Goal: Use online tool/utility: Utilize a website feature to perform a specific function

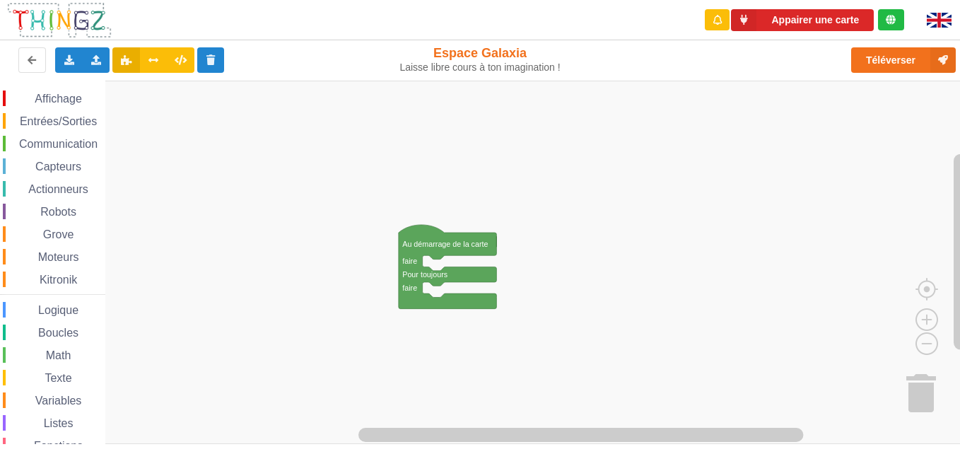
click at [100, 137] on div "Communication" at bounding box center [54, 144] width 102 height 16
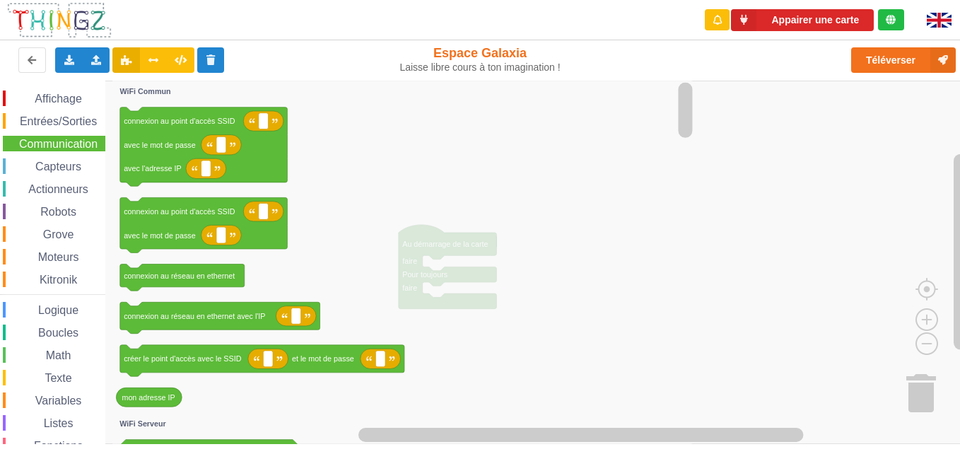
click at [81, 141] on span "Communication" at bounding box center [58, 144] width 83 height 12
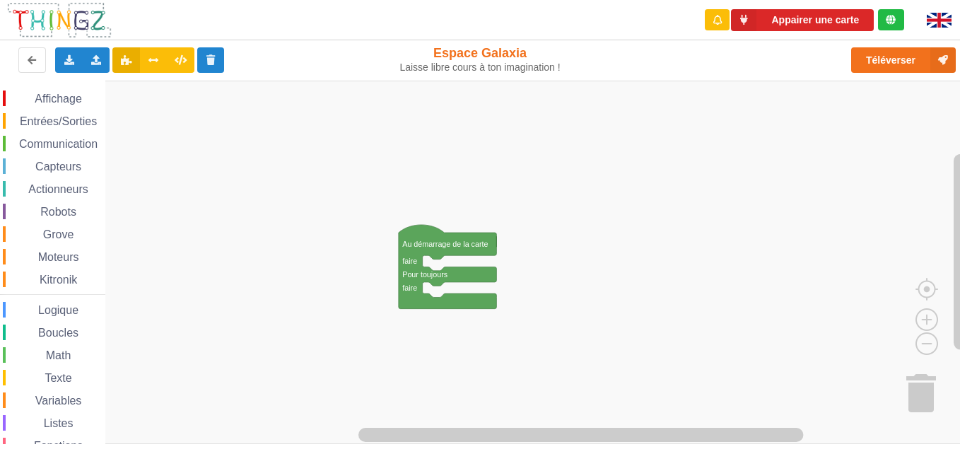
click at [90, 141] on span "Communication" at bounding box center [58, 144] width 83 height 12
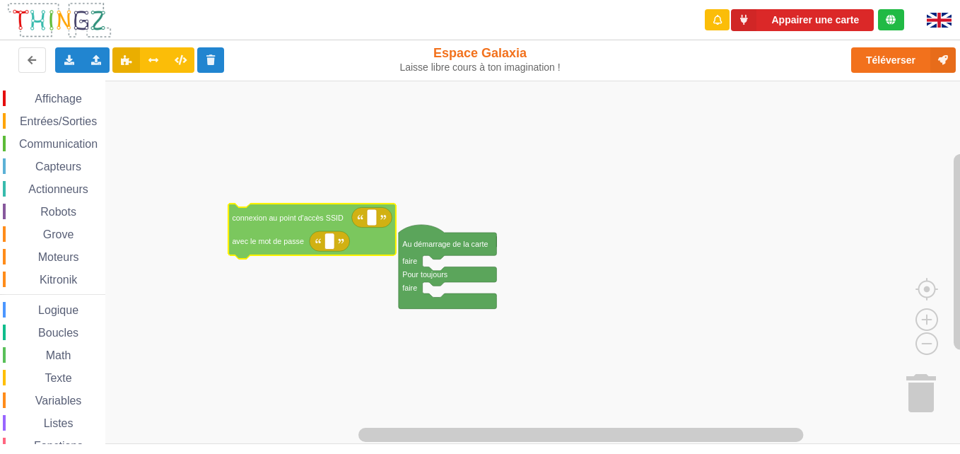
click at [290, 222] on div "Affichage Entrées/Sorties Communication Capteurs Actionneurs Robots Grove Moteu…" at bounding box center [484, 262] width 969 height 363
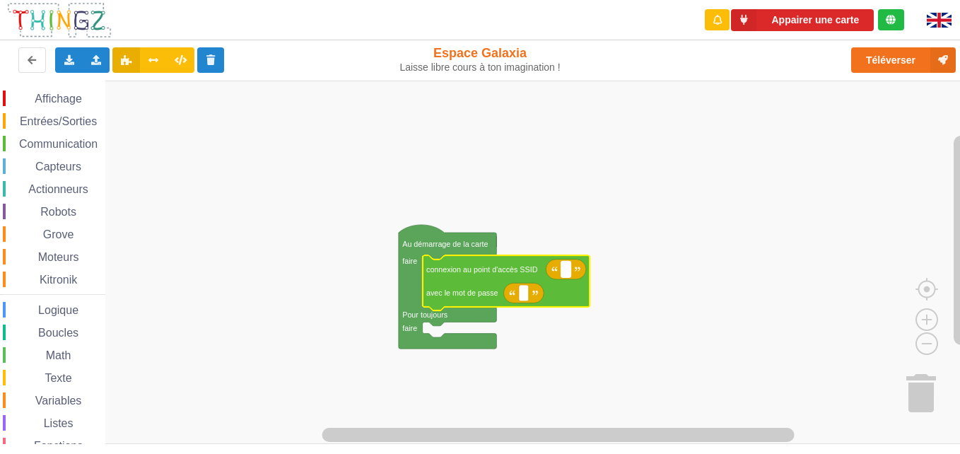
click at [564, 271] on rect "Espace de travail de Blocky" at bounding box center [566, 269] width 10 height 16
type input "technoa5"
click at [521, 295] on rect "Espace de travail de Blocky" at bounding box center [524, 293] width 10 height 16
type input "1234567890"
click at [683, 322] on rect "Espace de travail de Blocky" at bounding box center [484, 262] width 969 height 363
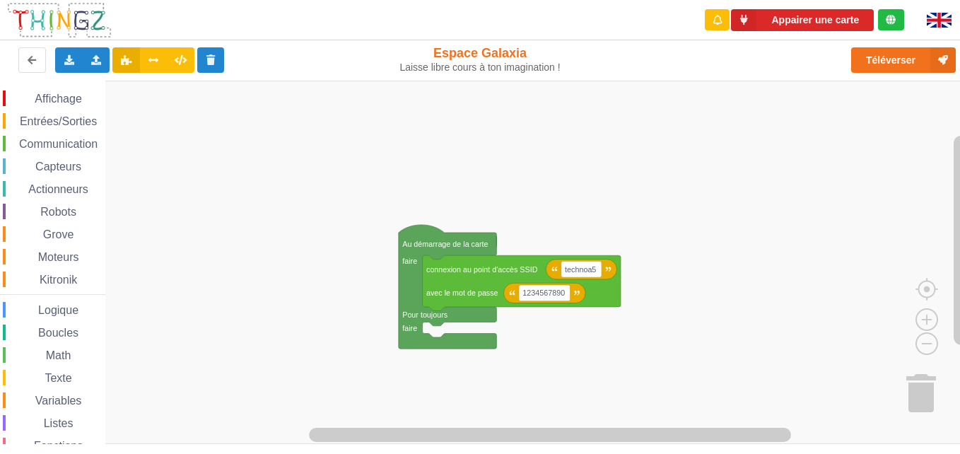
click at [425, 308] on icon "Espace de travail de Blocky" at bounding box center [448, 287] width 98 height 124
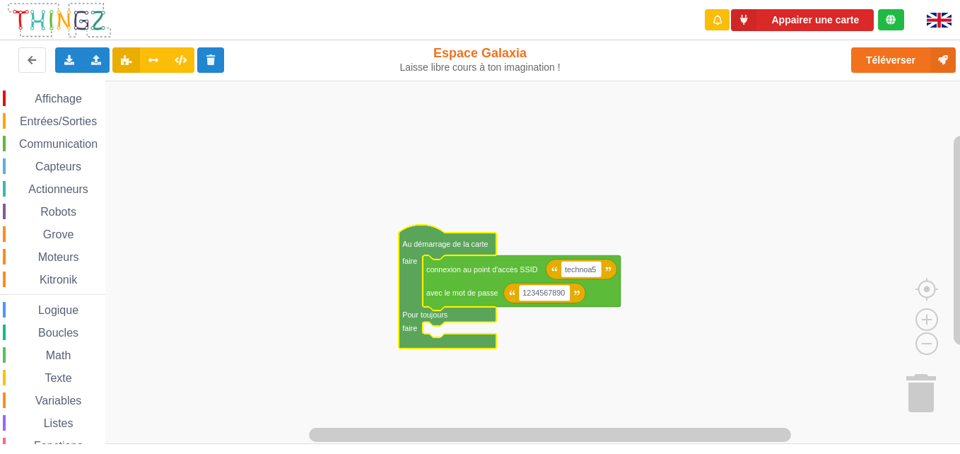
click at [290, 302] on rect "Espace de travail de Blocky" at bounding box center [484, 262] width 969 height 363
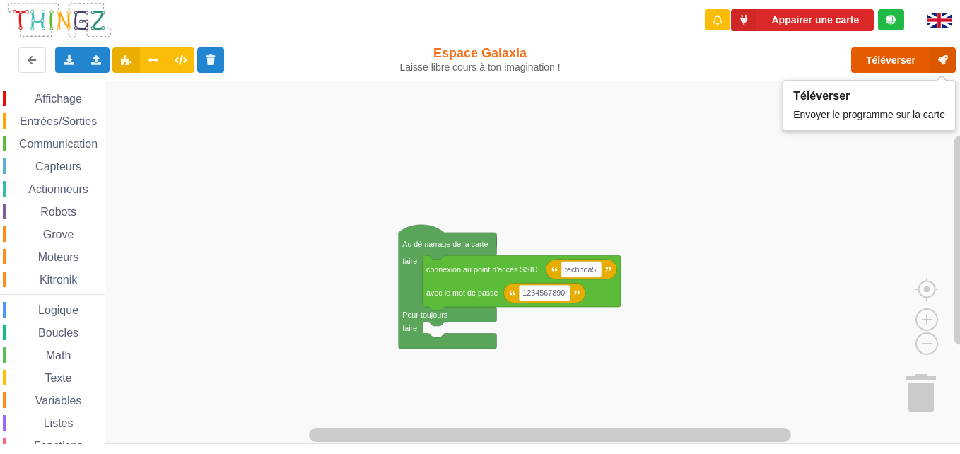
click at [724, 58] on button "Téléverser" at bounding box center [903, 59] width 105 height 25
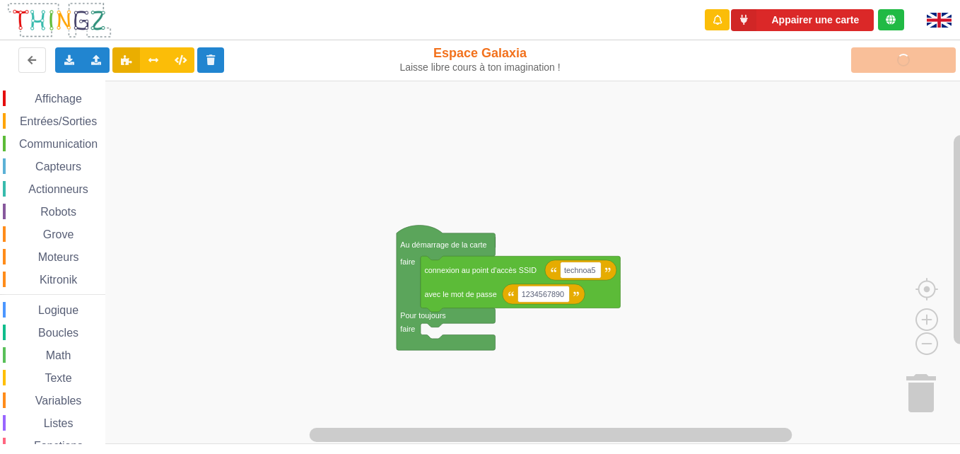
click at [48, 136] on div "Communication" at bounding box center [54, 144] width 102 height 16
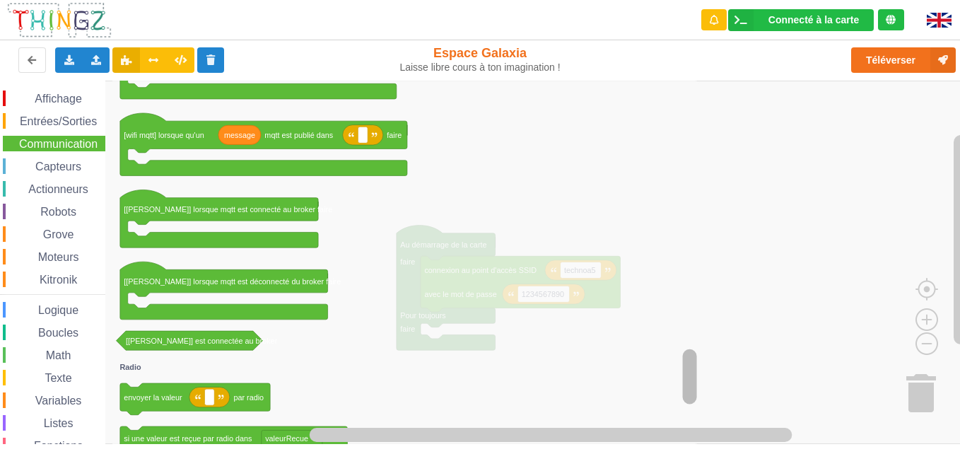
click at [700, 353] on div "Affichage Entrées/Sorties Communication Capteurs Actionneurs Robots Grove Moteu…" at bounding box center [484, 262] width 969 height 363
click at [700, 353] on icon "Espace de travail de Blocky" at bounding box center [406, 262] width 588 height 363
click at [700, 372] on icon "Espace de travail de Blocky" at bounding box center [406, 262] width 588 height 363
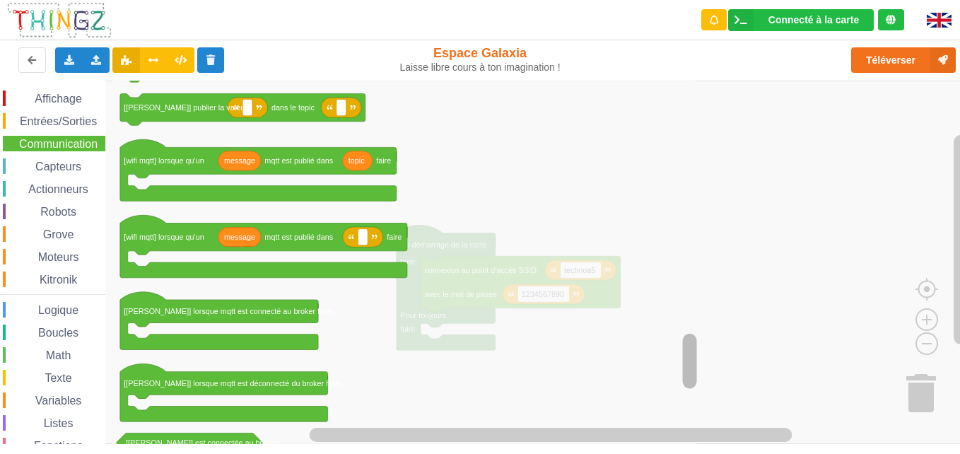
click at [659, 339] on div "Affichage Entrées/Sorties Communication Capteurs Actionneurs Robots Grove Moteu…" at bounding box center [484, 262] width 969 height 363
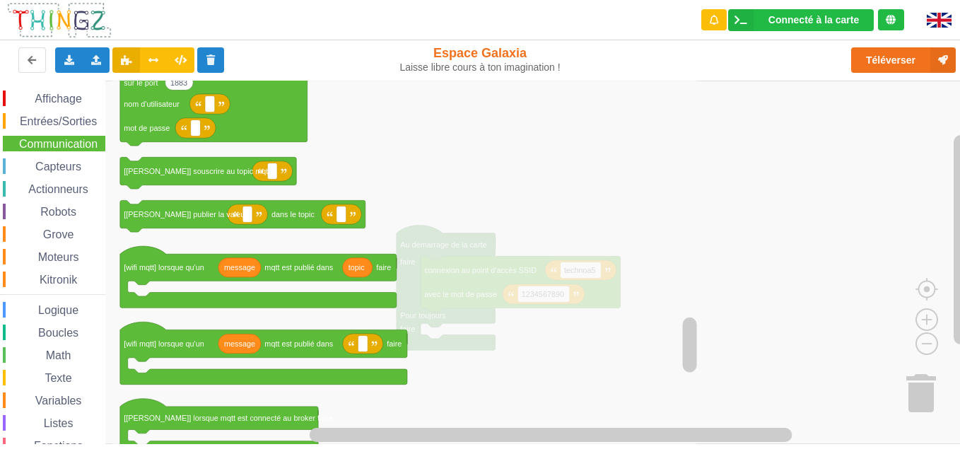
click at [659, 339] on icon "Espace de travail de Blocky" at bounding box center [406, 262] width 588 height 363
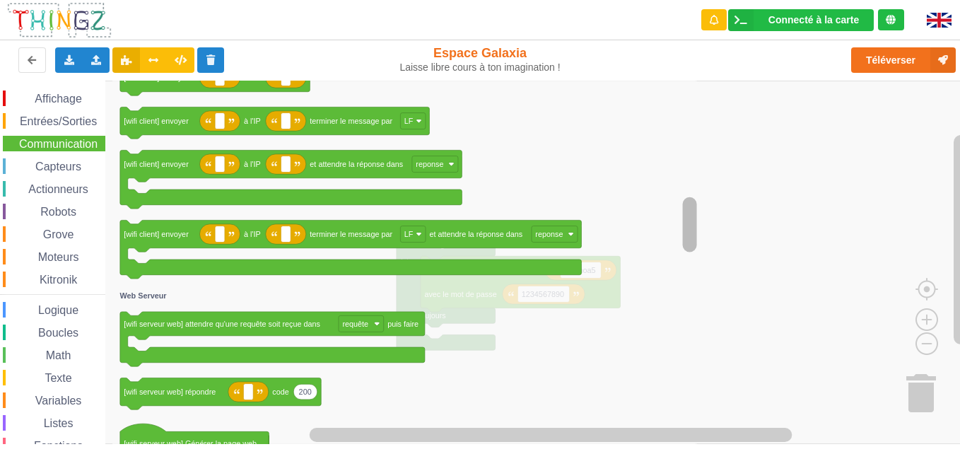
click at [600, 215] on div "Affichage Entrées/Sorties Communication Capteurs Actionneurs Robots Grove Moteu…" at bounding box center [484, 262] width 969 height 363
click at [600, 215] on icon "Espace de travail de Blocky" at bounding box center [406, 262] width 588 height 363
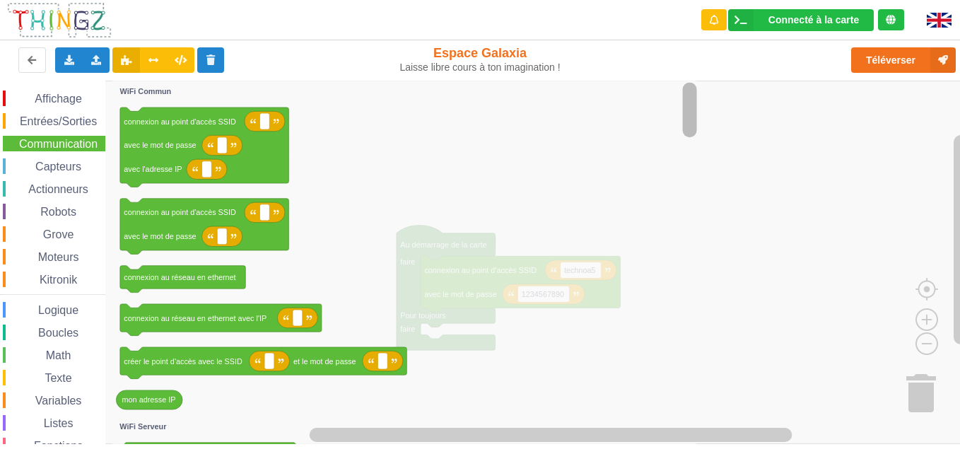
click at [660, 102] on div "Affichage Entrées/Sorties Communication Capteurs Actionneurs Robots Grove Moteu…" at bounding box center [484, 262] width 969 height 363
click at [158, 413] on icon "Espace de travail de Blocky" at bounding box center [406, 262] width 588 height 363
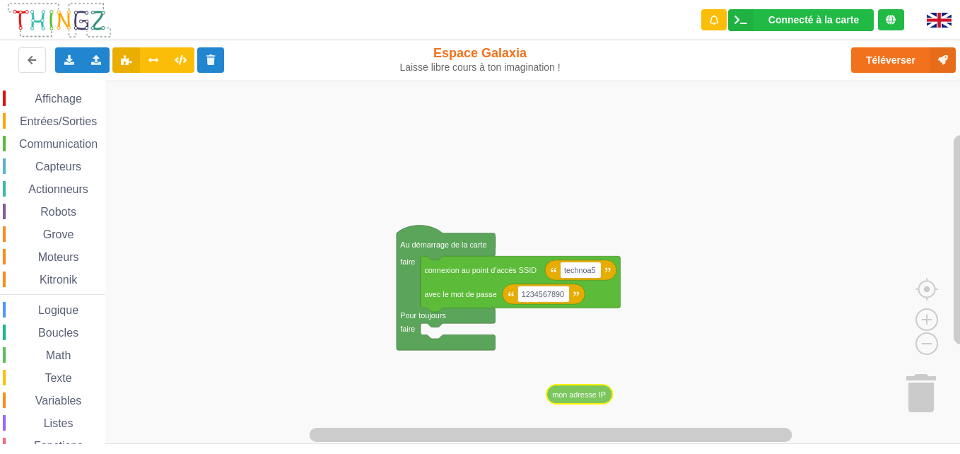
click at [586, 386] on div "Affichage Entrées/Sorties Communication Capteurs Actionneurs Robots Grove Moteu…" at bounding box center [484, 262] width 969 height 363
click at [54, 145] on span "Communication" at bounding box center [58, 144] width 83 height 12
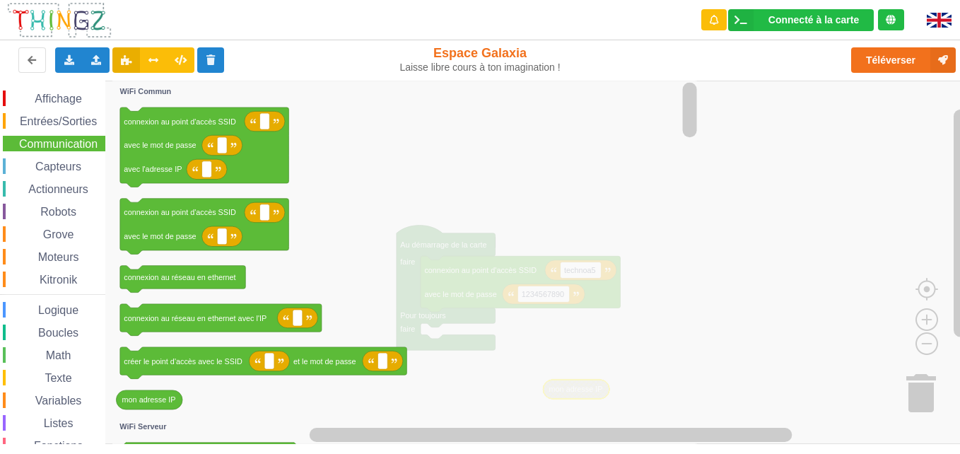
click at [33, 124] on span "Entrées/Sorties" at bounding box center [58, 121] width 81 height 12
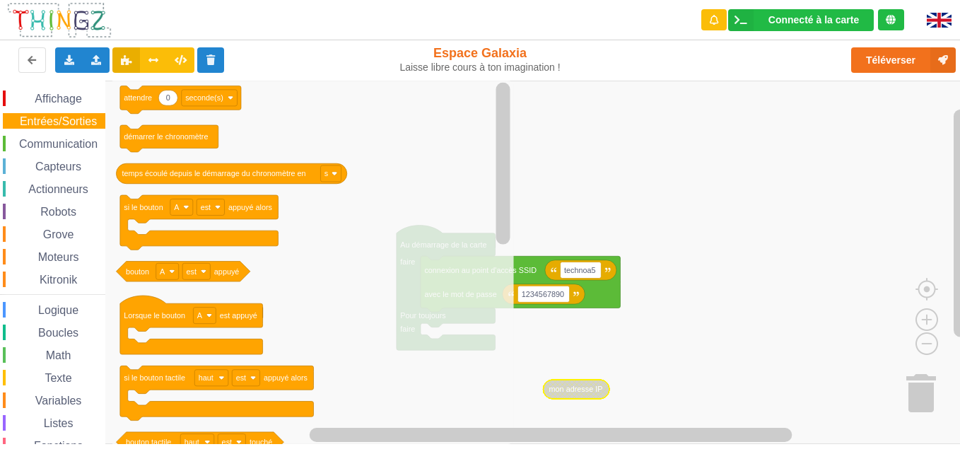
click at [41, 191] on span "Actionneurs" at bounding box center [58, 189] width 64 height 12
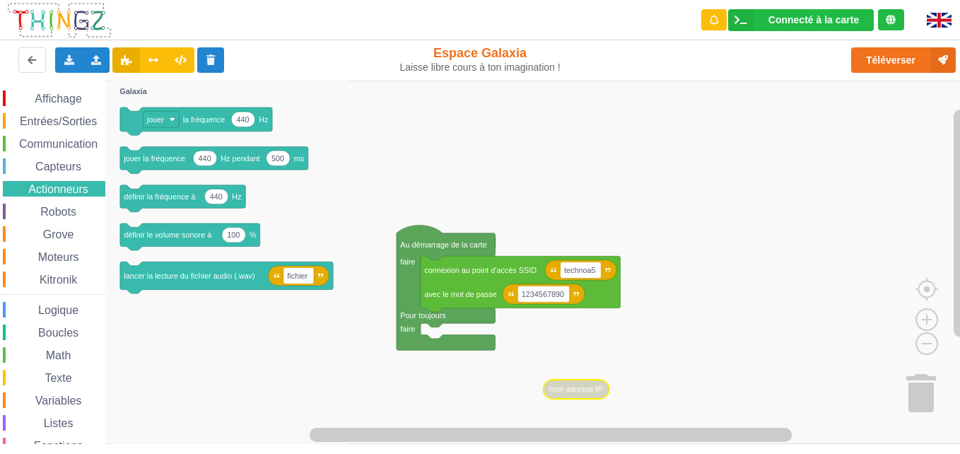
click at [28, 208] on span "Espace de travail de Blocky" at bounding box center [32, 211] width 11 height 11
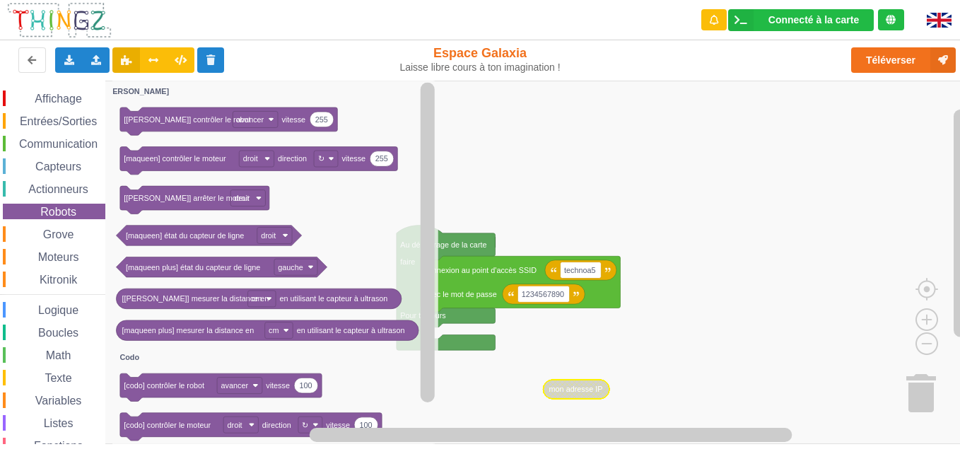
click at [27, 128] on div "Entrées/Sorties" at bounding box center [54, 121] width 102 height 16
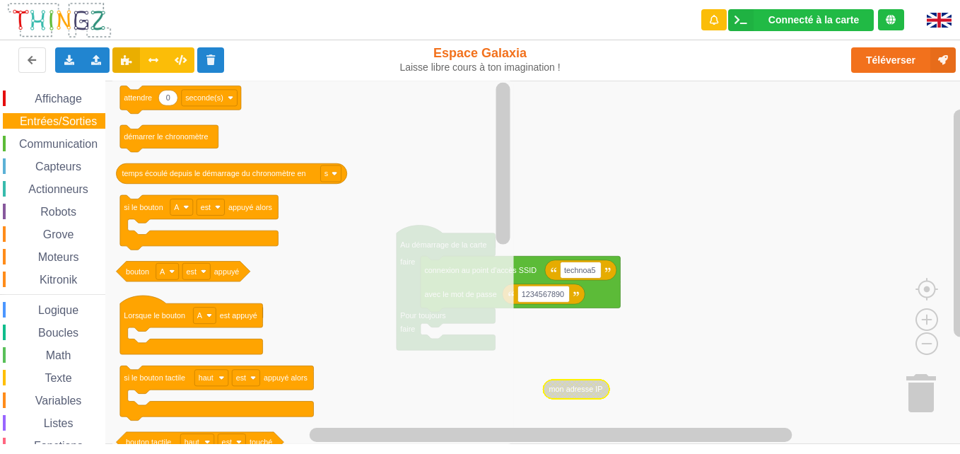
click at [31, 148] on span "Communication" at bounding box center [58, 144] width 83 height 12
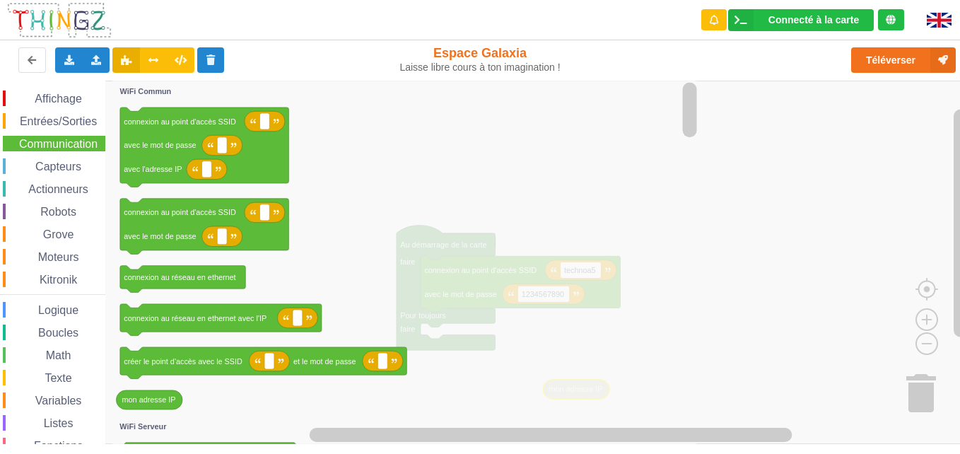
click at [66, 90] on div "Affichage" at bounding box center [54, 98] width 102 height 16
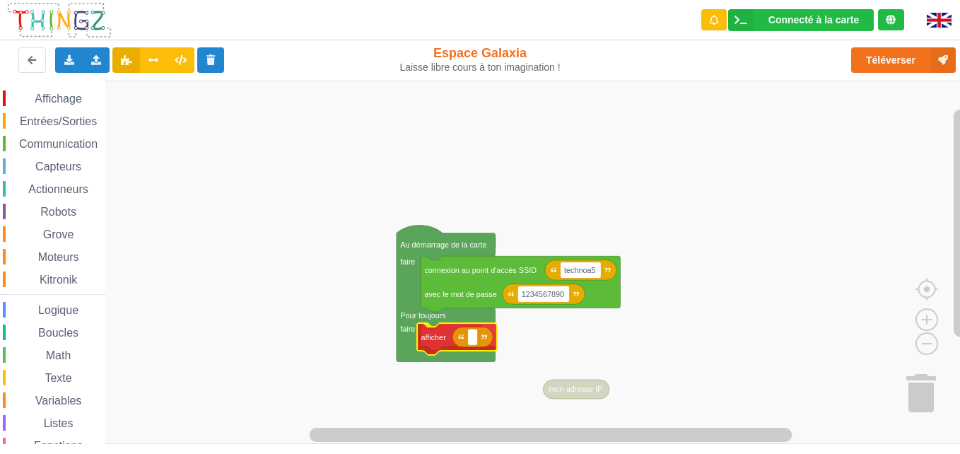
click at [435, 341] on div "Affichage Entrées/Sorties Communication Capteurs Actionneurs Robots Grove Moteu…" at bounding box center [484, 262] width 969 height 363
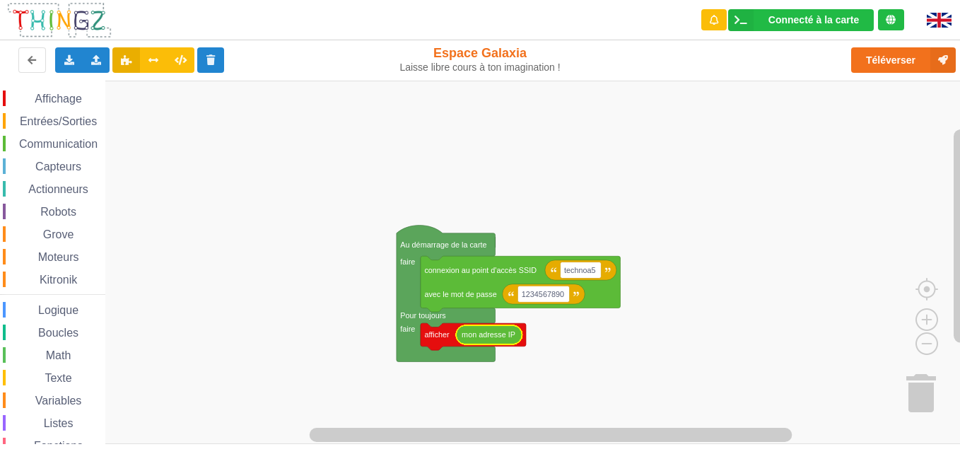
click at [567, 334] on rect "Espace de travail de Blocky" at bounding box center [484, 262] width 969 height 363
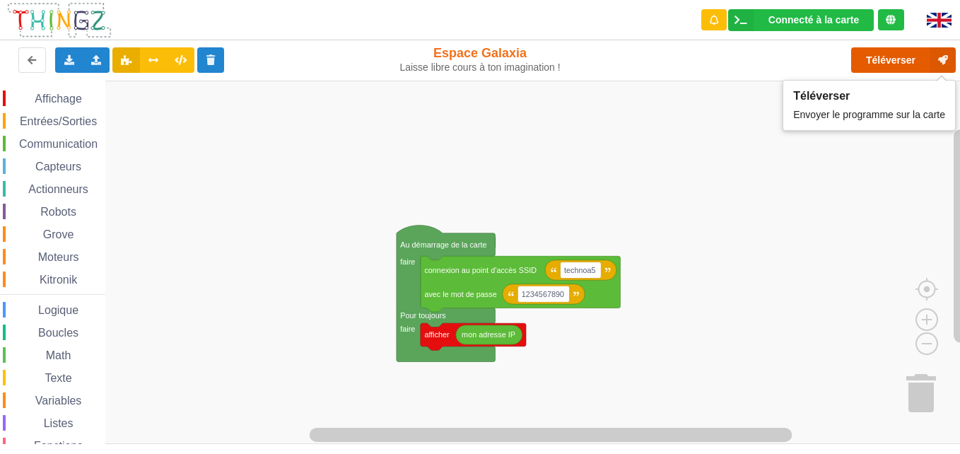
click at [724, 65] on button "Téléverser" at bounding box center [903, 59] width 105 height 25
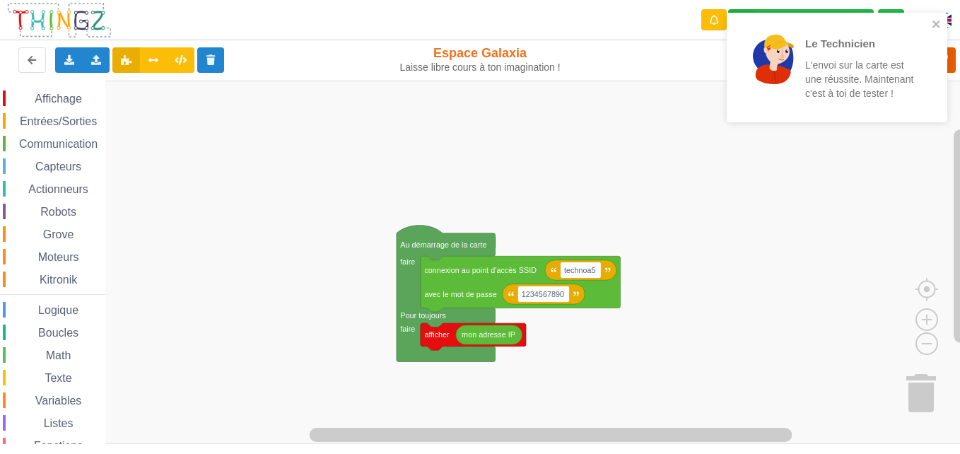
click at [724, 65] on p "L'envoi sur la carte est une réussite. Maintenant c'est à toi de tester !" at bounding box center [860, 79] width 110 height 42
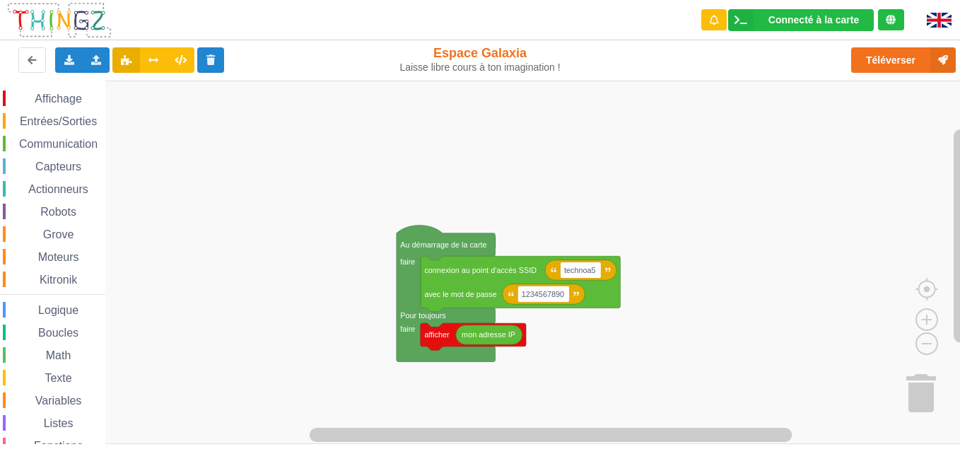
click at [57, 139] on span "Communication" at bounding box center [58, 144] width 83 height 12
click at [59, 143] on span "Communication" at bounding box center [58, 144] width 83 height 12
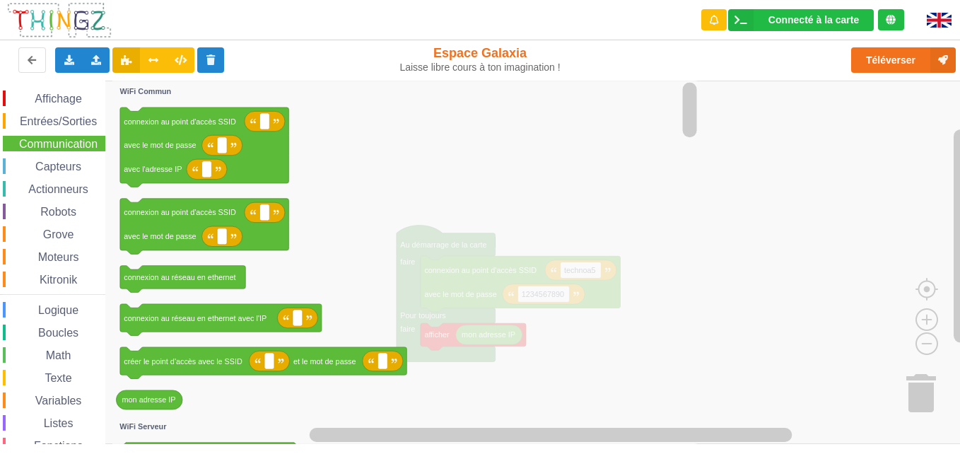
click at [48, 188] on span "Actionneurs" at bounding box center [58, 189] width 64 height 12
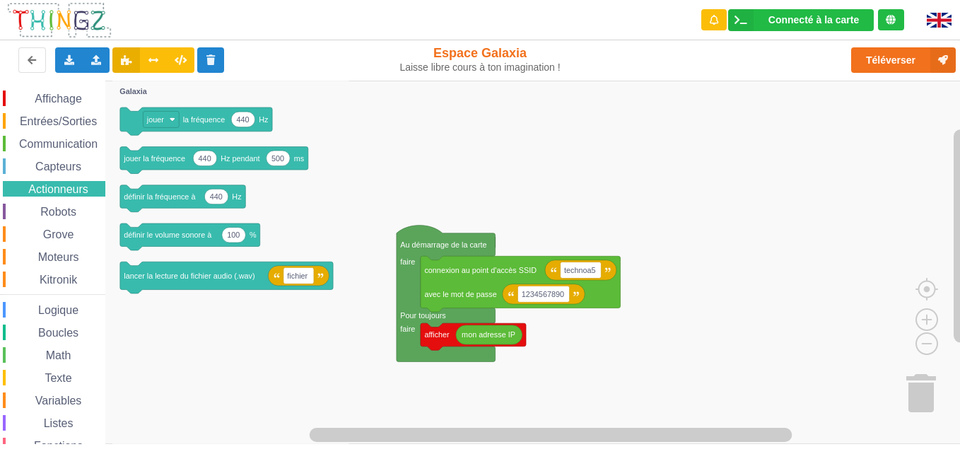
click at [58, 333] on span "Boucles" at bounding box center [58, 332] width 45 height 12
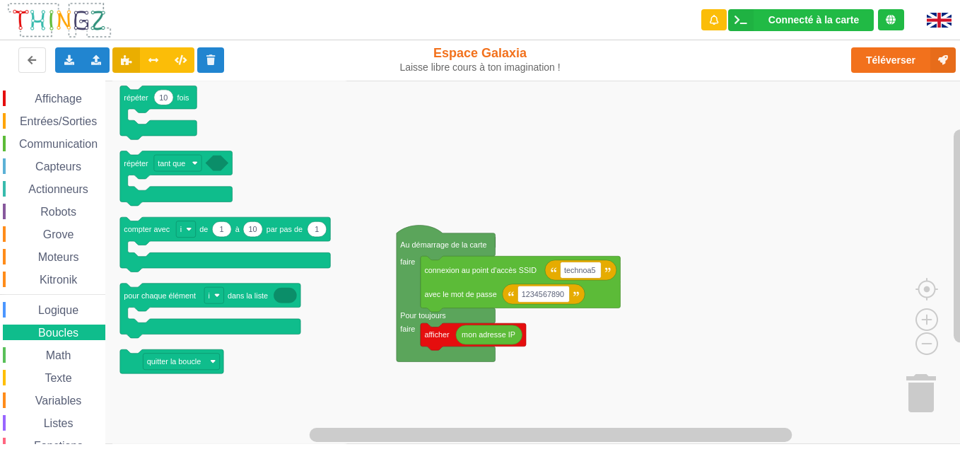
click at [73, 358] on div "Math" at bounding box center [54, 355] width 102 height 16
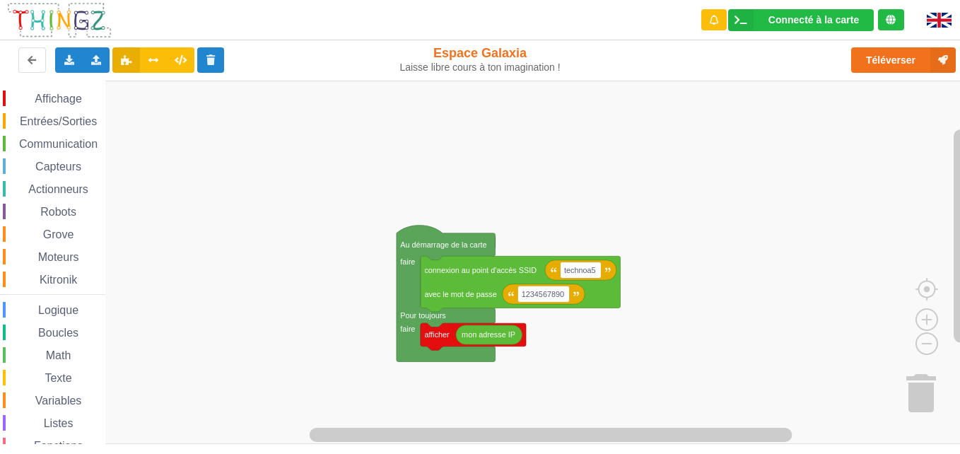
click at [42, 148] on span "Communication" at bounding box center [58, 144] width 83 height 12
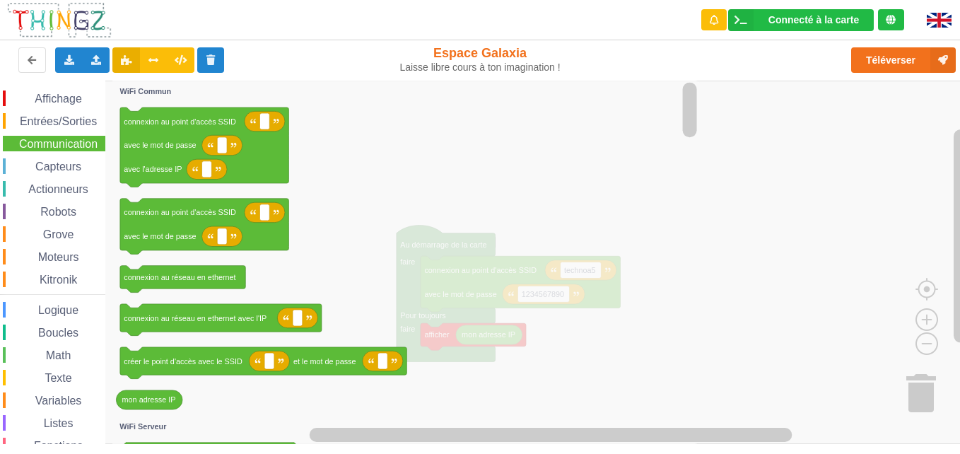
click at [43, 121] on span "Entrées/Sorties" at bounding box center [58, 121] width 81 height 12
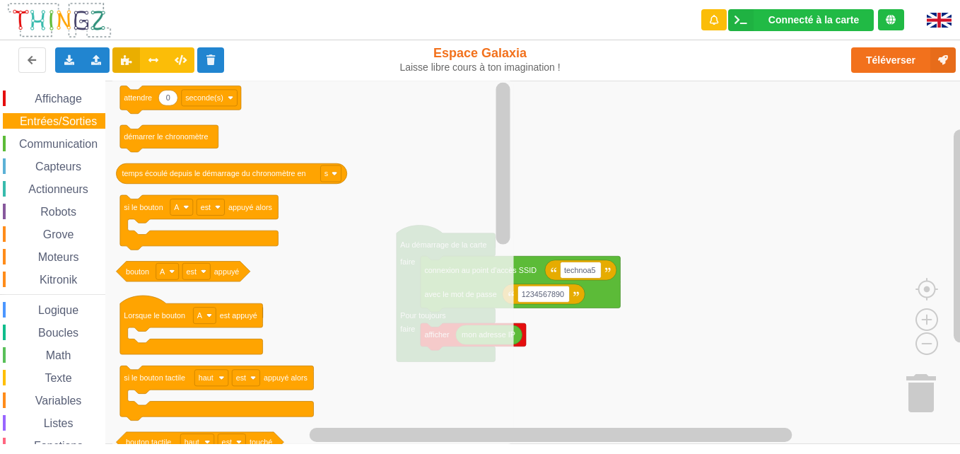
click at [52, 146] on span "Communication" at bounding box center [58, 144] width 83 height 12
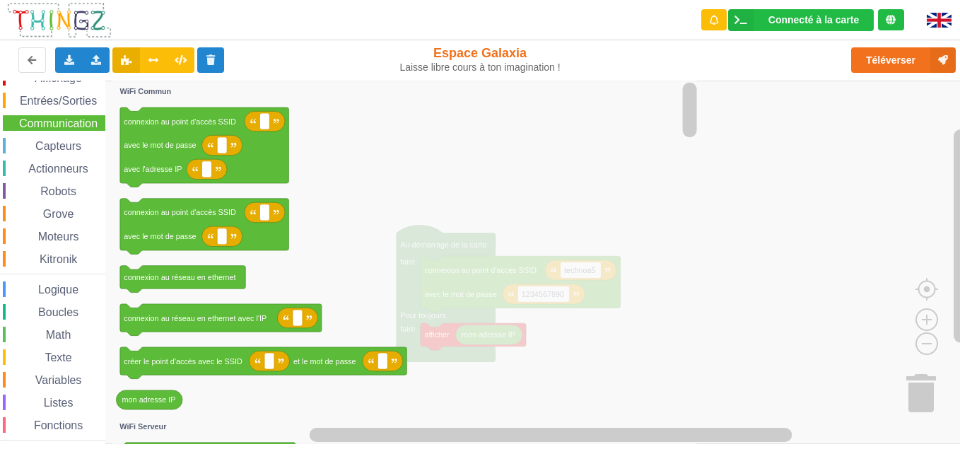
scroll to position [21, 0]
click at [59, 225] on div "Affichage Entrées/Sorties Communication Capteurs Actionneurs Robots Grove Moteu…" at bounding box center [52, 269] width 105 height 401
click at [59, 233] on span "Moteurs" at bounding box center [58, 236] width 45 height 12
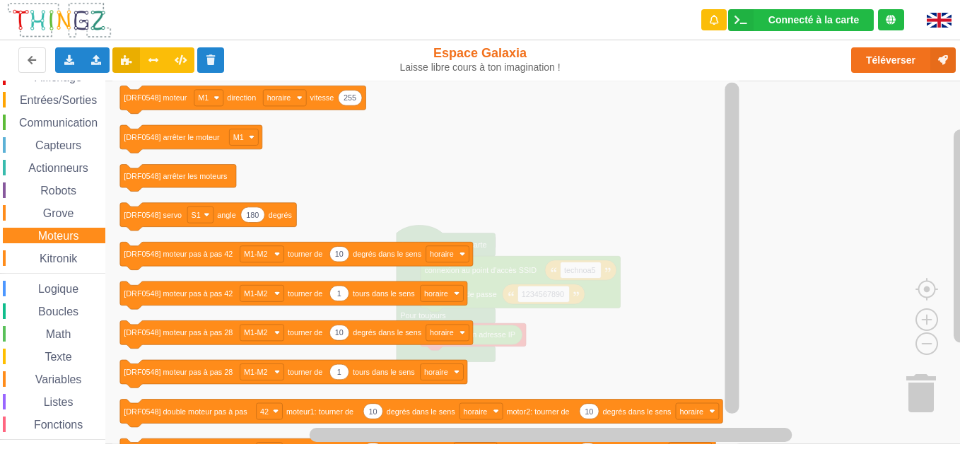
click at [71, 259] on span "Kitronik" at bounding box center [58, 258] width 42 height 12
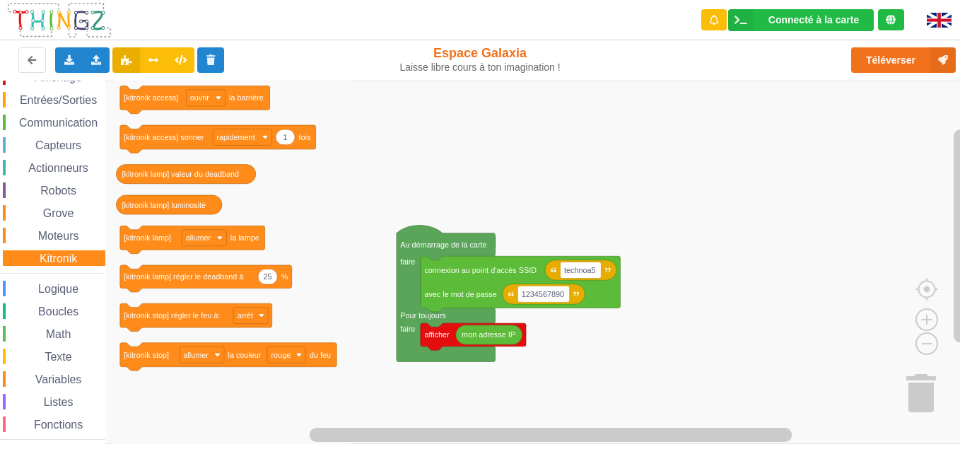
click at [66, 224] on div "Affichage Entrées/Sorties Communication Capteurs Actionneurs Robots Grove Moteu…" at bounding box center [52, 269] width 105 height 401
click at [57, 218] on span "Grove" at bounding box center [58, 213] width 35 height 12
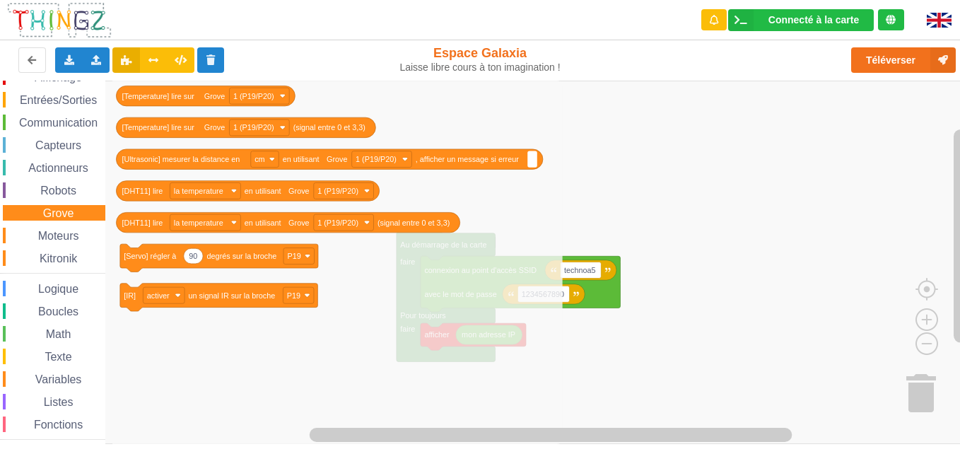
click at [49, 191] on span "Robots" at bounding box center [58, 190] width 40 height 12
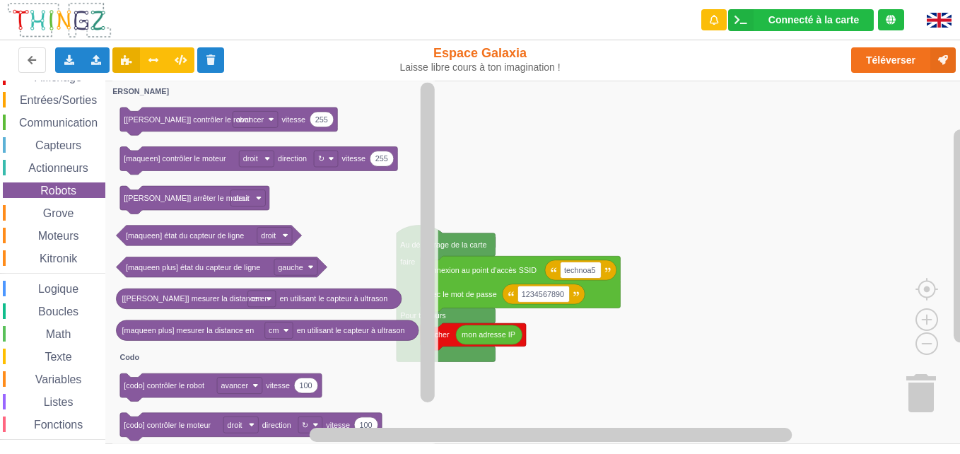
click at [56, 163] on span "Actionneurs" at bounding box center [58, 168] width 64 height 12
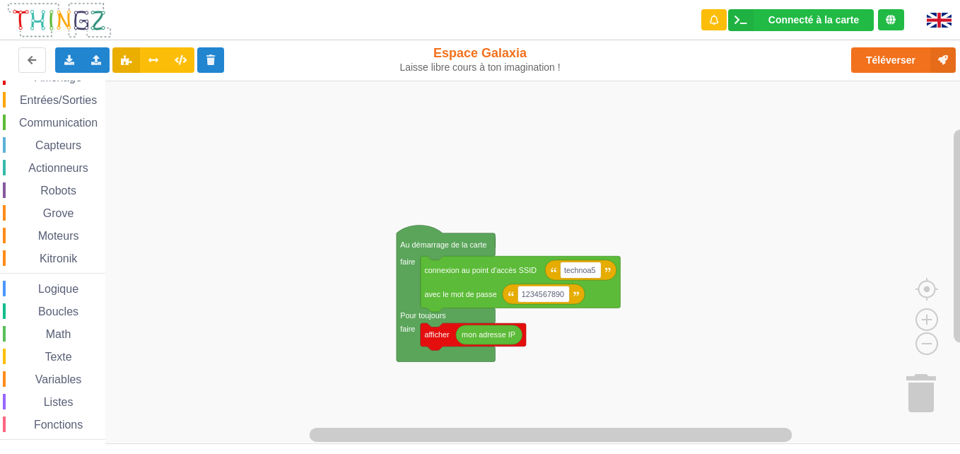
click at [65, 142] on span "Capteurs" at bounding box center [58, 145] width 50 height 12
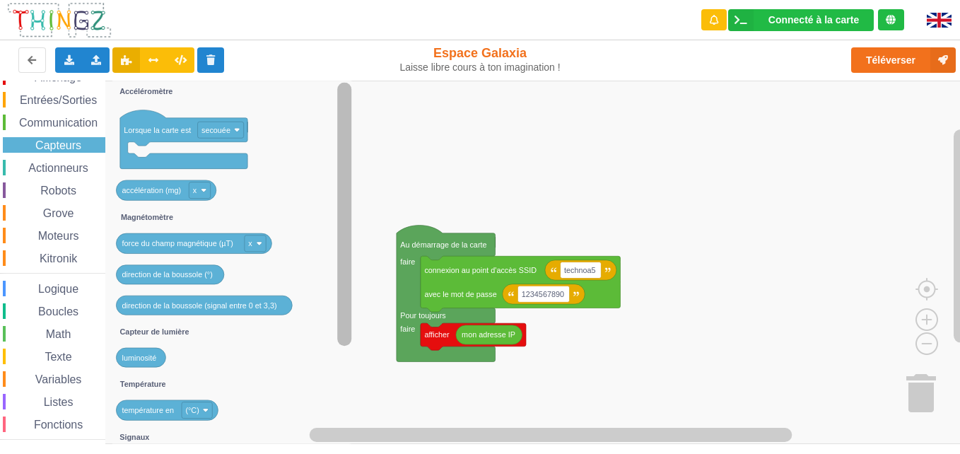
click at [347, 173] on rect "Espace de travail de Blocky" at bounding box center [344, 214] width 14 height 264
click at [51, 120] on span "Communication" at bounding box center [58, 123] width 83 height 12
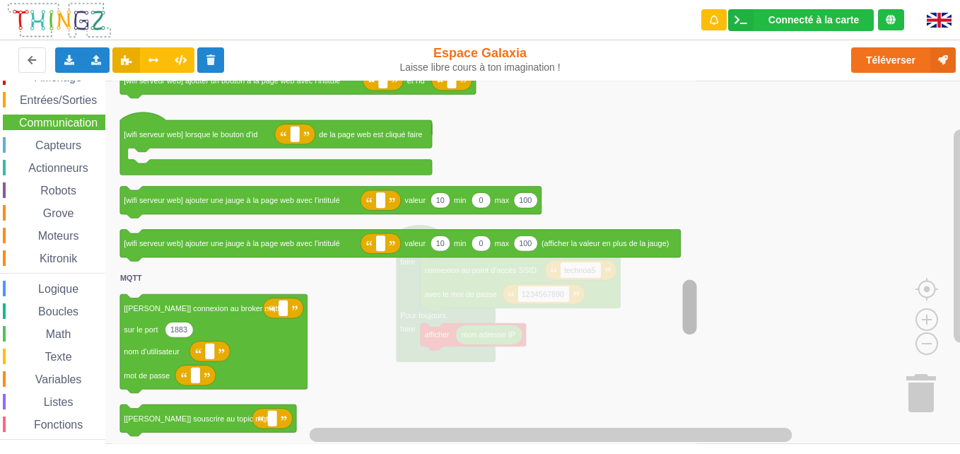
click at [615, 325] on div "Affichage Entrées/Sorties Communication Capteurs Actionneurs Robots Grove Moteu…" at bounding box center [484, 262] width 969 height 363
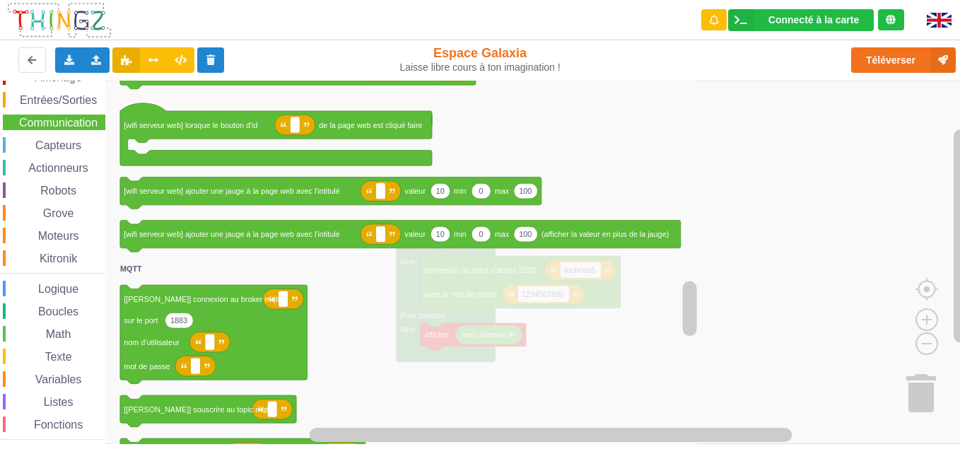
click at [615, 325] on icon "Espace de travail de Blocky" at bounding box center [406, 262] width 588 height 363
click at [611, 326] on icon "Espace de travail de Blocky" at bounding box center [406, 262] width 588 height 363
click at [70, 377] on span "Variables" at bounding box center [58, 379] width 51 height 12
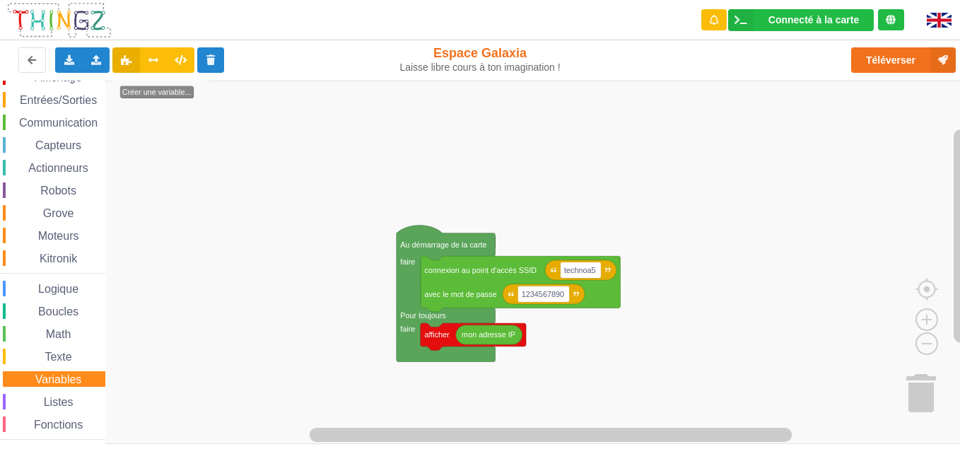
click at [66, 401] on span "Listes" at bounding box center [59, 402] width 34 height 12
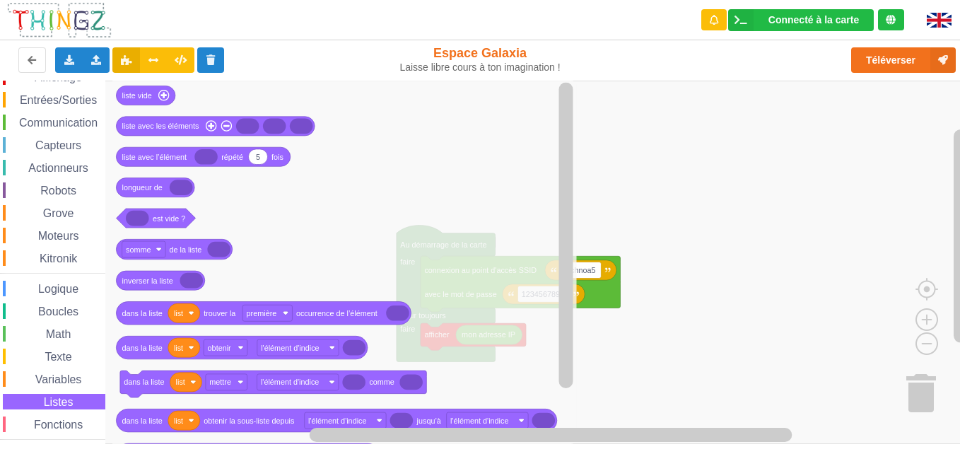
click at [67, 420] on span "Fonctions" at bounding box center [58, 424] width 53 height 12
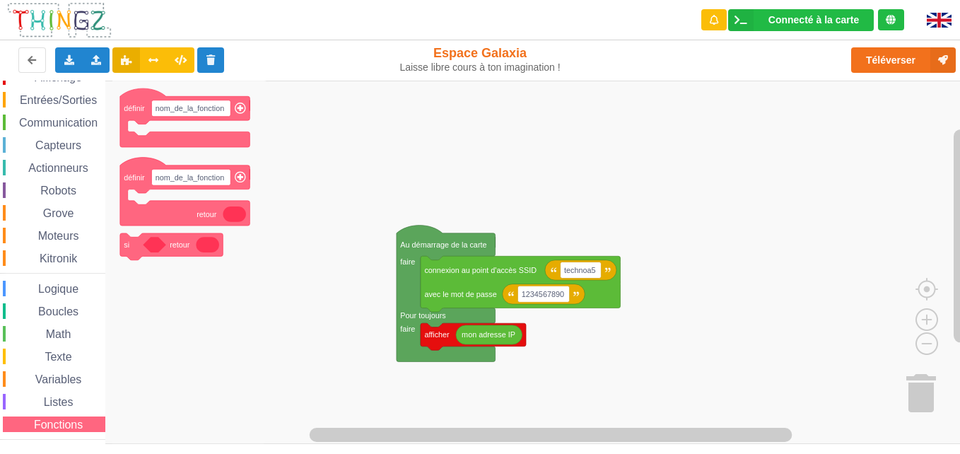
click at [37, 182] on div "Robots" at bounding box center [54, 190] width 102 height 16
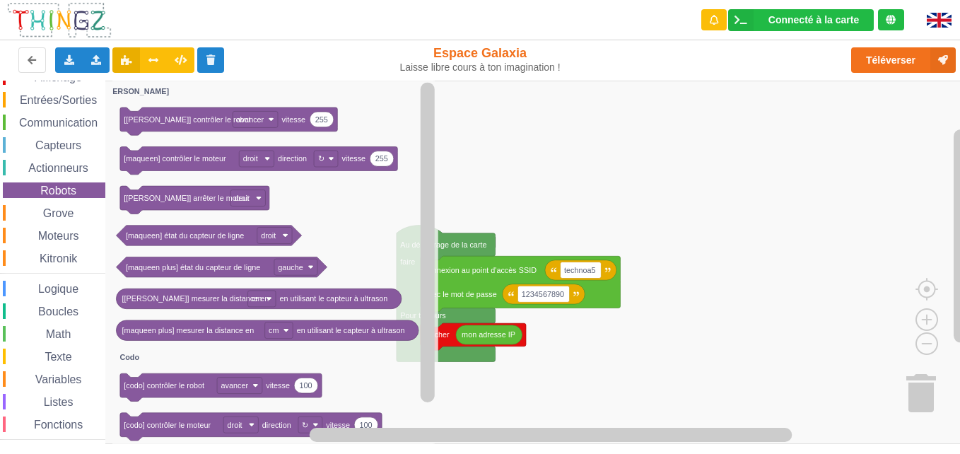
click at [37, 182] on div "Robots" at bounding box center [54, 190] width 102 height 16
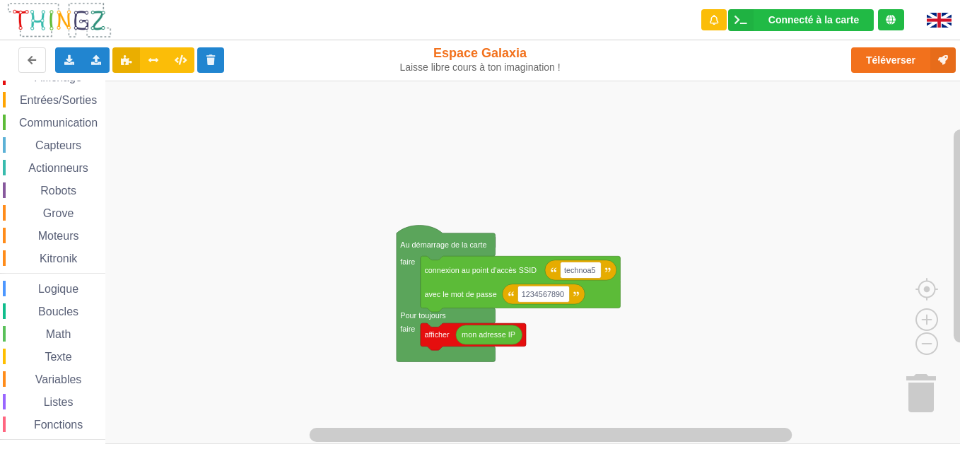
click at [35, 119] on span "Communication" at bounding box center [58, 123] width 83 height 12
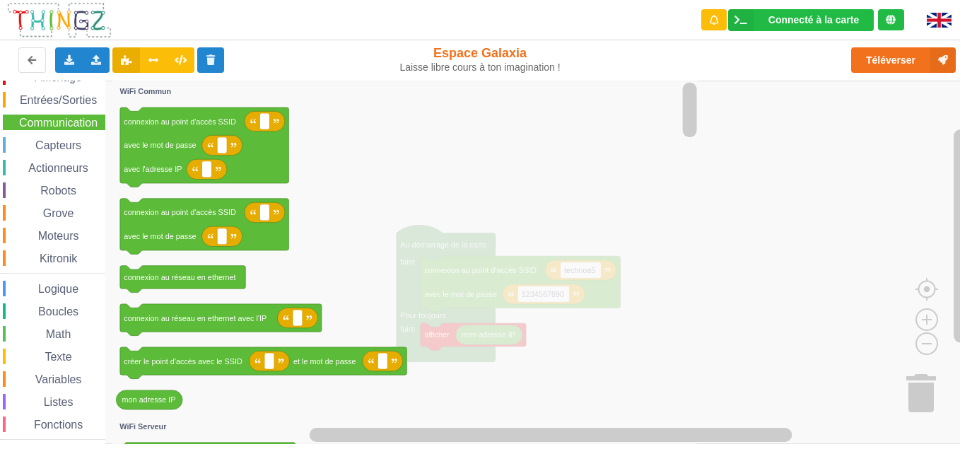
click at [73, 105] on span "Entrées/Sorties" at bounding box center [58, 100] width 81 height 12
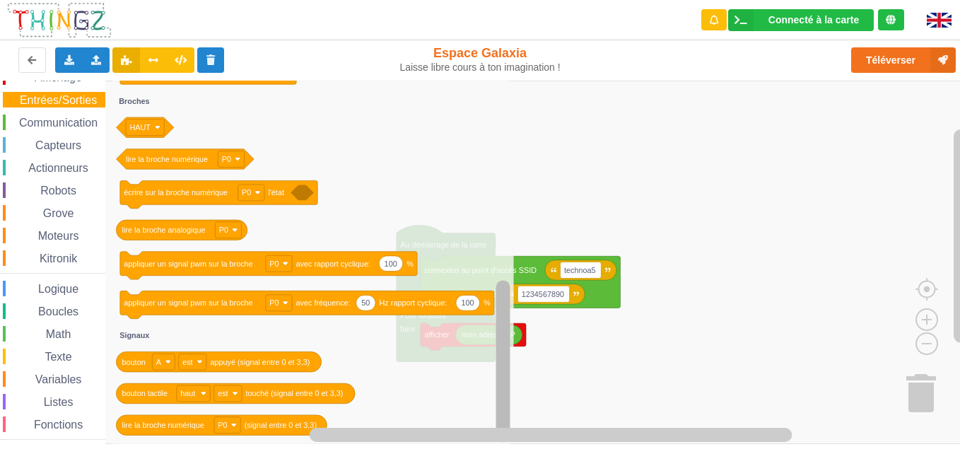
click at [462, 420] on div "Affichage Entrées/Sorties Communication Capteurs Actionneurs Robots Grove Moteu…" at bounding box center [484, 262] width 969 height 363
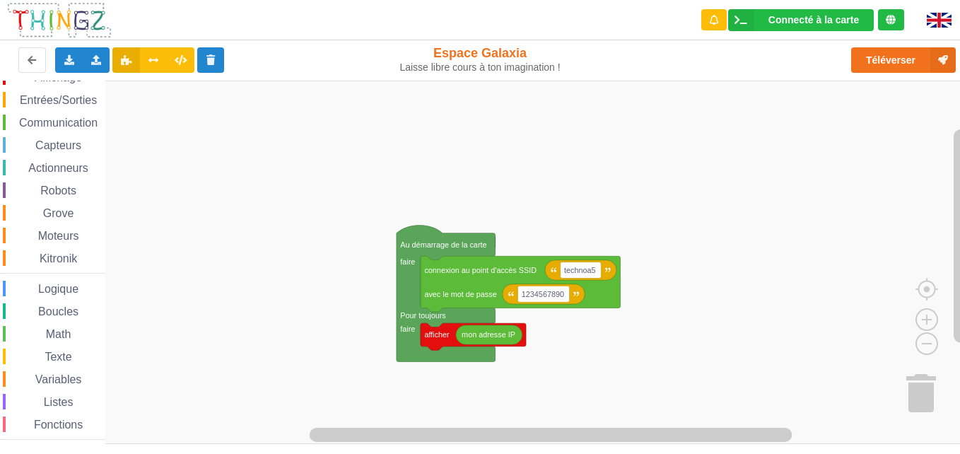
scroll to position [0, 0]
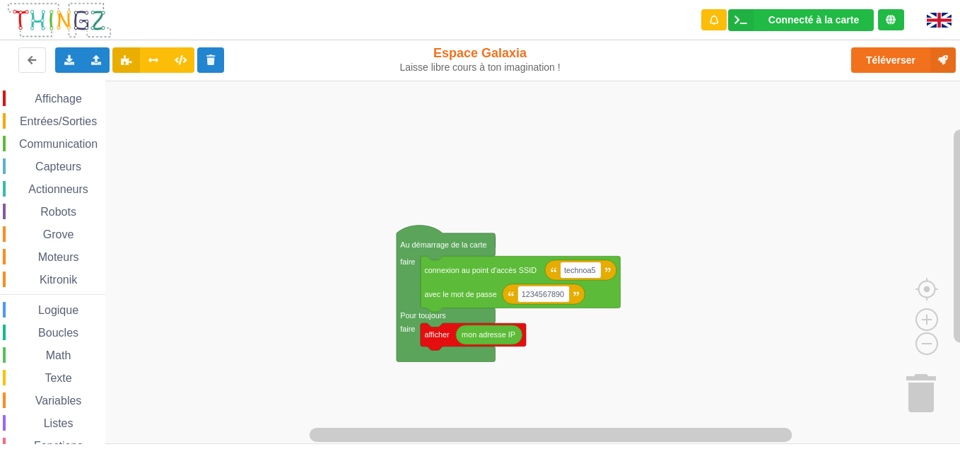
click at [37, 98] on span "Affichage" at bounding box center [58, 99] width 51 height 12
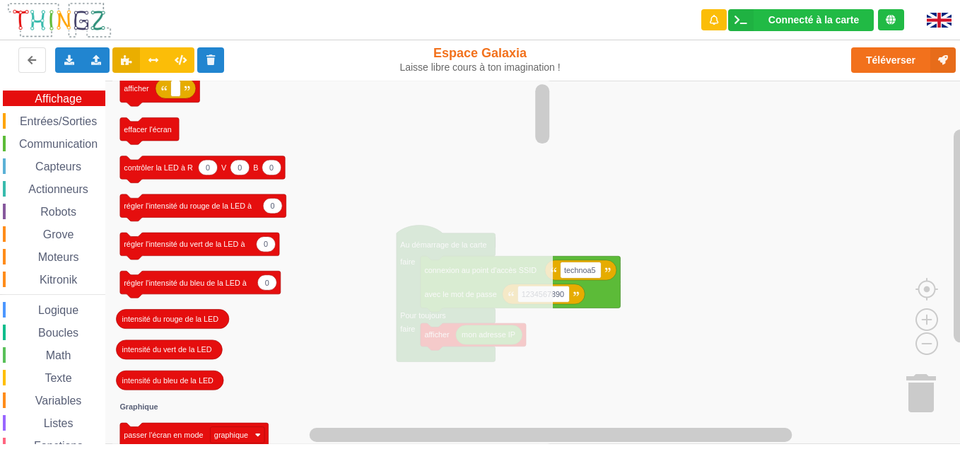
click at [20, 184] on span "Espace de travail de Blocky" at bounding box center [20, 189] width 11 height 11
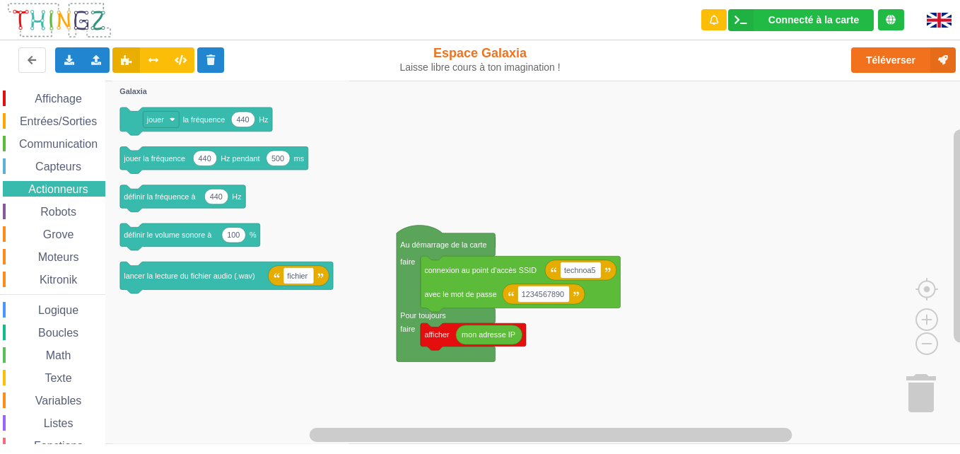
click at [20, 184] on span "Espace de travail de Blocky" at bounding box center [20, 189] width 11 height 11
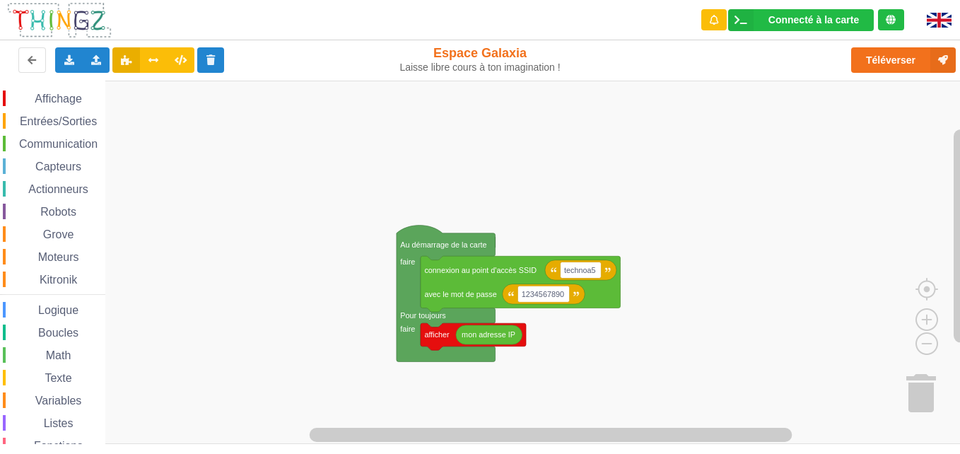
click at [20, 184] on span "Espace de travail de Blocky" at bounding box center [20, 189] width 11 height 11
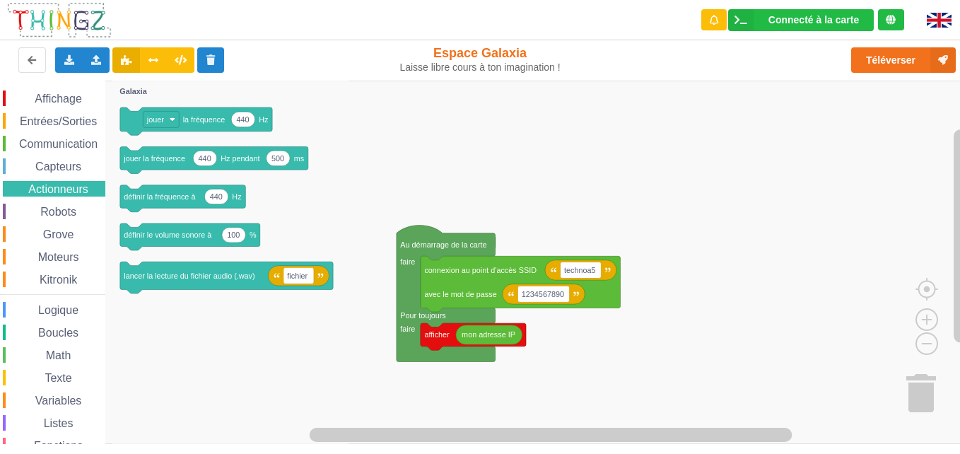
click at [23, 174] on div "Capteurs" at bounding box center [54, 166] width 102 height 16
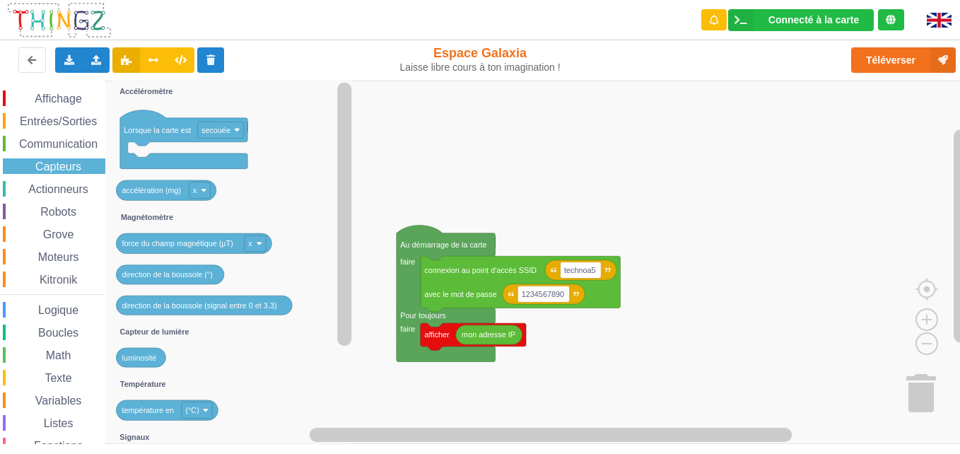
click at [28, 146] on span "Communication" at bounding box center [58, 144] width 83 height 12
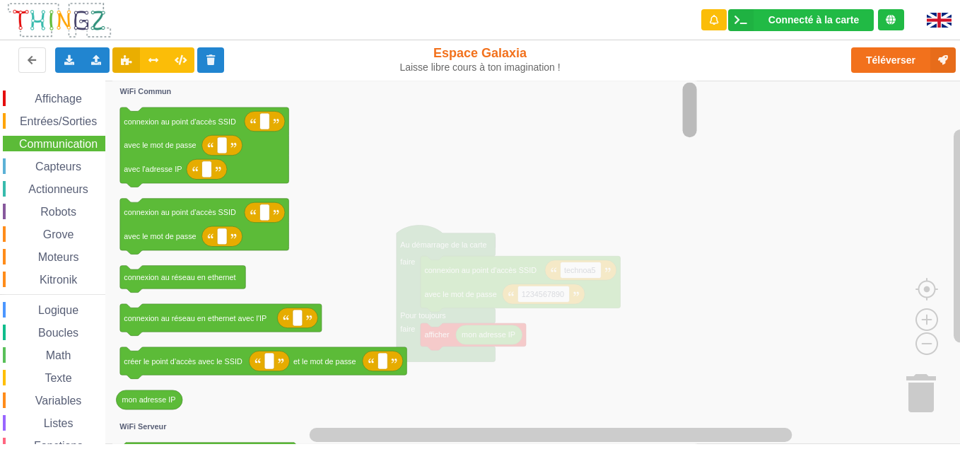
click at [690, 124] on rect "Espace de travail de Blocky" at bounding box center [690, 109] width 14 height 55
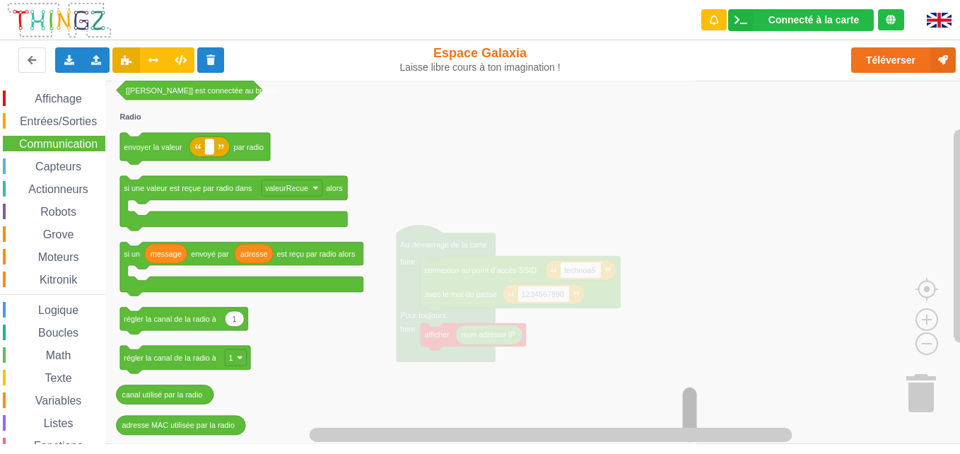
click at [594, 428] on div "Connecté à la carte Réglages Ouvrir le moniteur automatiquement Connexion autom…" at bounding box center [480, 227] width 960 height 454
click at [54, 95] on span "Affichage" at bounding box center [58, 99] width 51 height 12
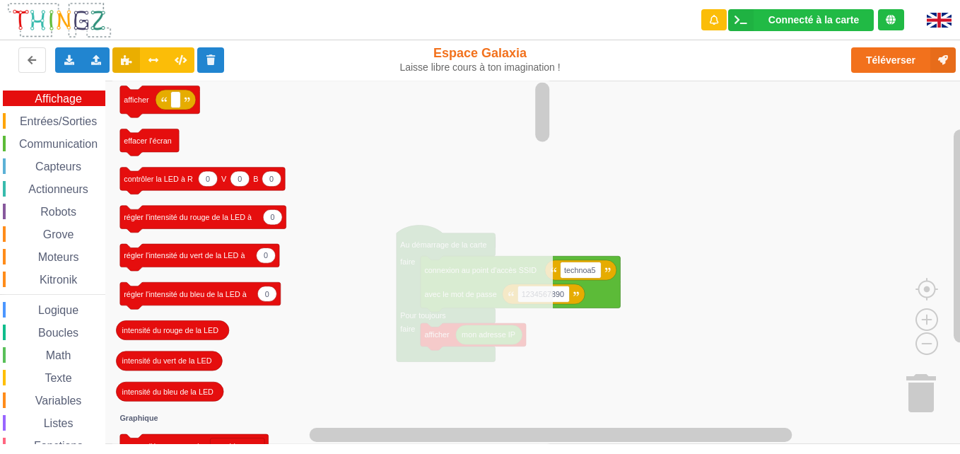
click at [64, 147] on span "Communication" at bounding box center [58, 144] width 83 height 12
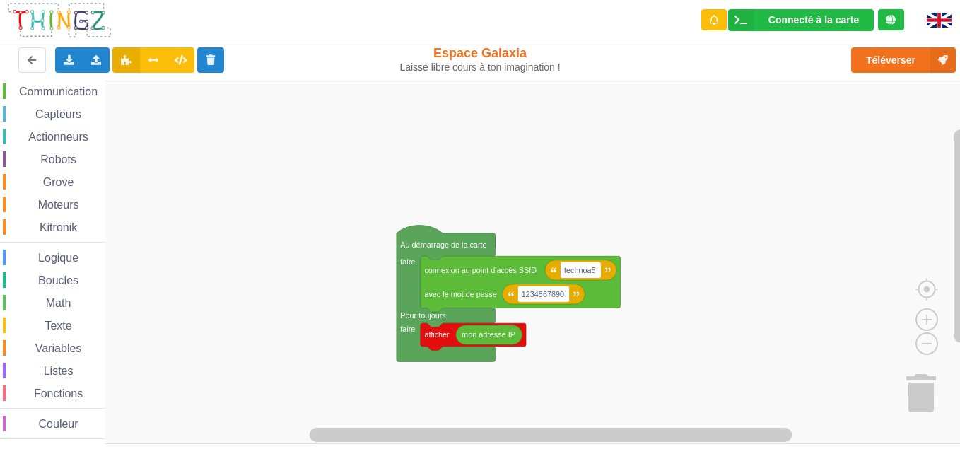
scroll to position [54, 0]
click at [76, 427] on span "Couleur" at bounding box center [59, 422] width 44 height 12
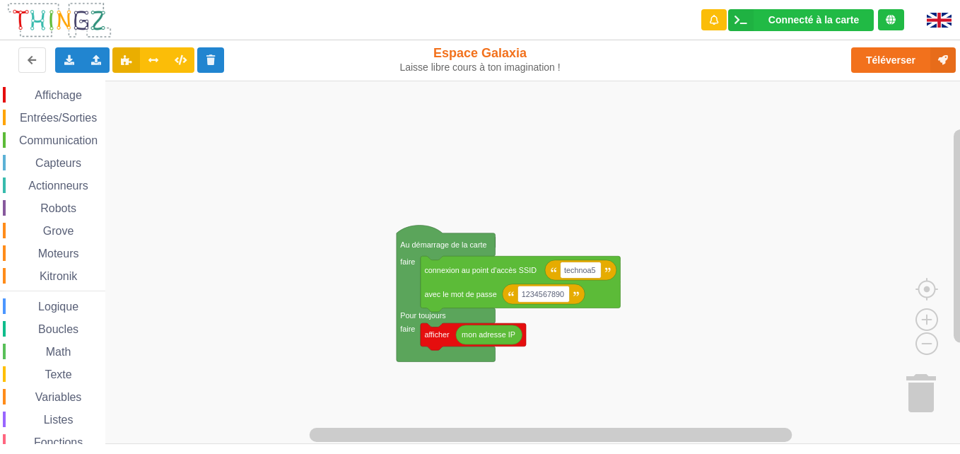
scroll to position [0, 0]
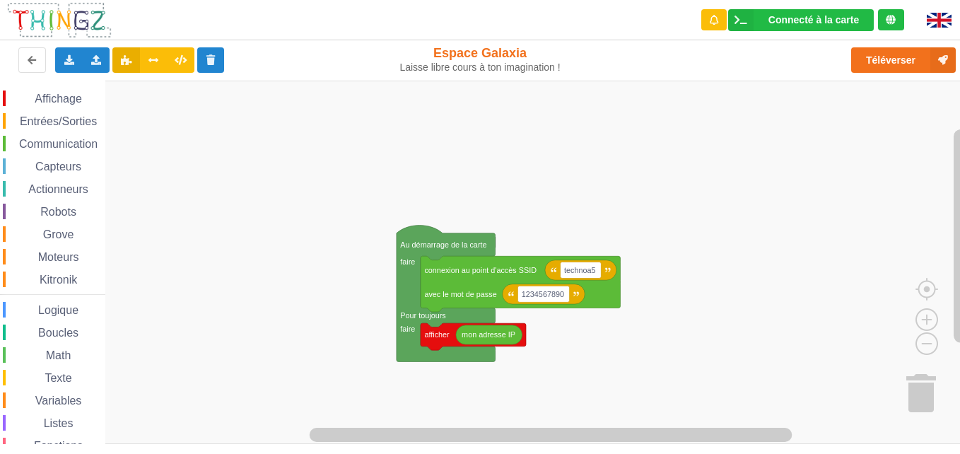
click at [67, 231] on span "Grove" at bounding box center [58, 234] width 35 height 12
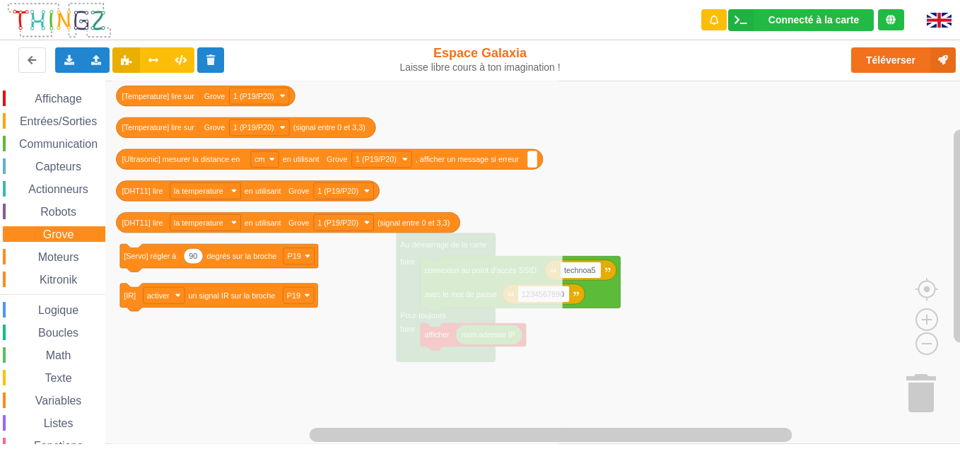
click at [46, 144] on span "Communication" at bounding box center [58, 144] width 83 height 12
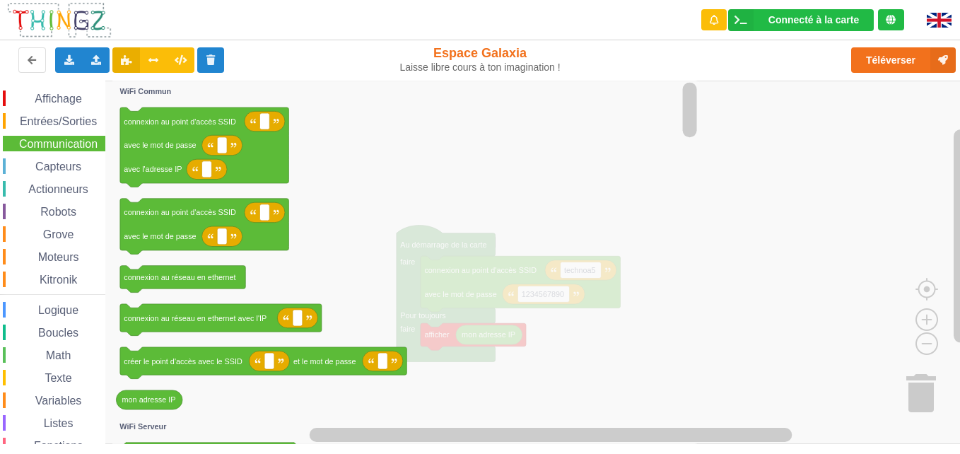
click at [46, 144] on span "Communication" at bounding box center [58, 144] width 83 height 12
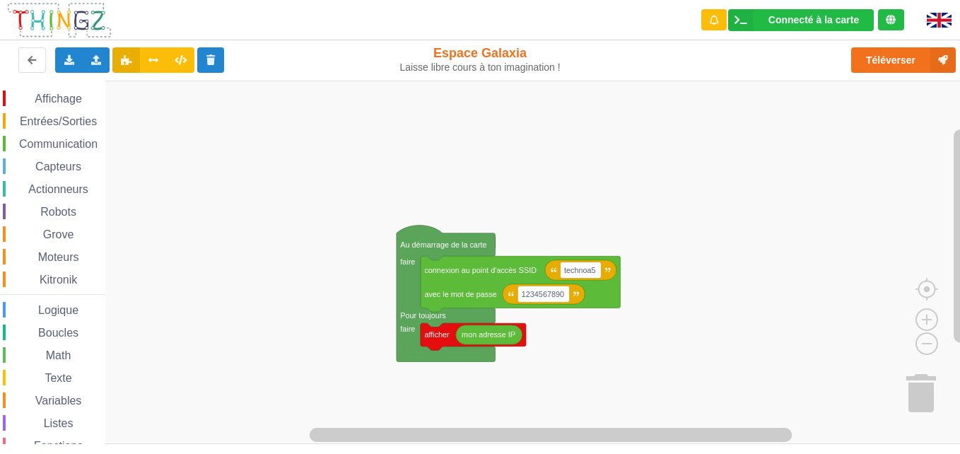
click at [49, 137] on div "Communication" at bounding box center [54, 144] width 102 height 16
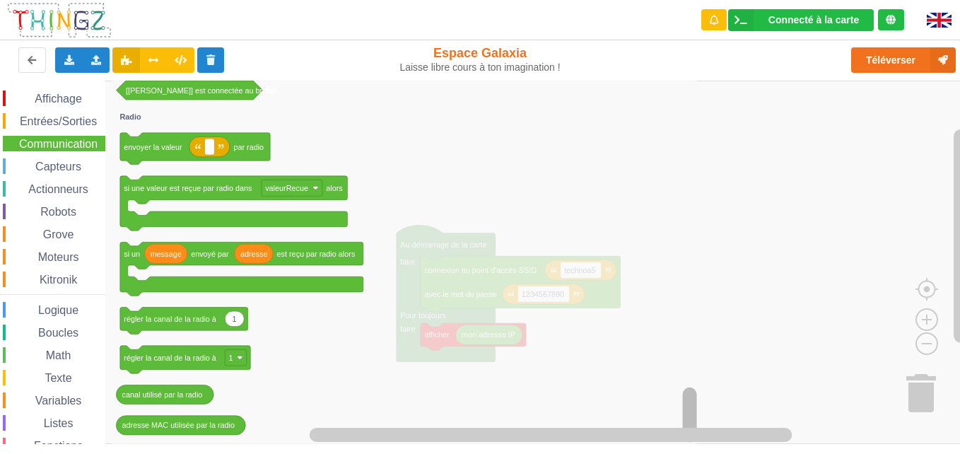
click at [690, 428] on html "Connecté à la carte Réglages Ouvrir le moniteur automatiquement Connexion autom…" at bounding box center [480, 227] width 960 height 454
click at [24, 213] on div "Robots" at bounding box center [54, 212] width 102 height 16
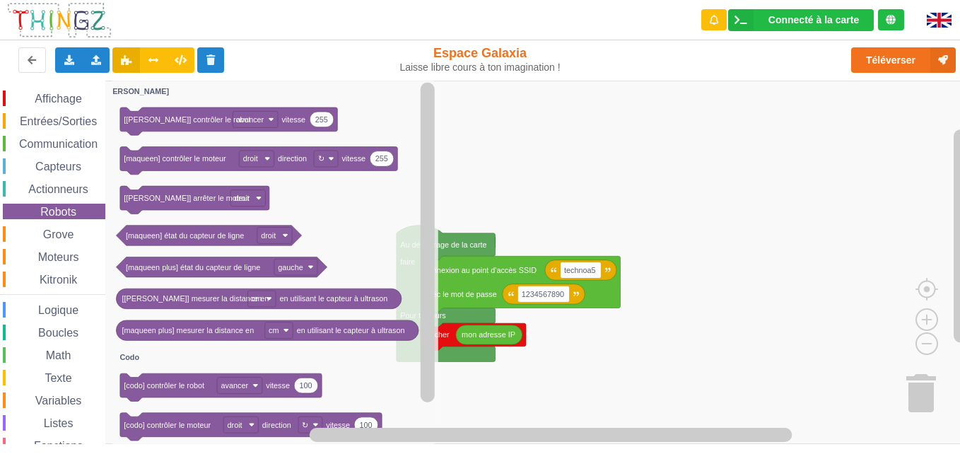
click at [55, 143] on span "Communication" at bounding box center [58, 144] width 83 height 12
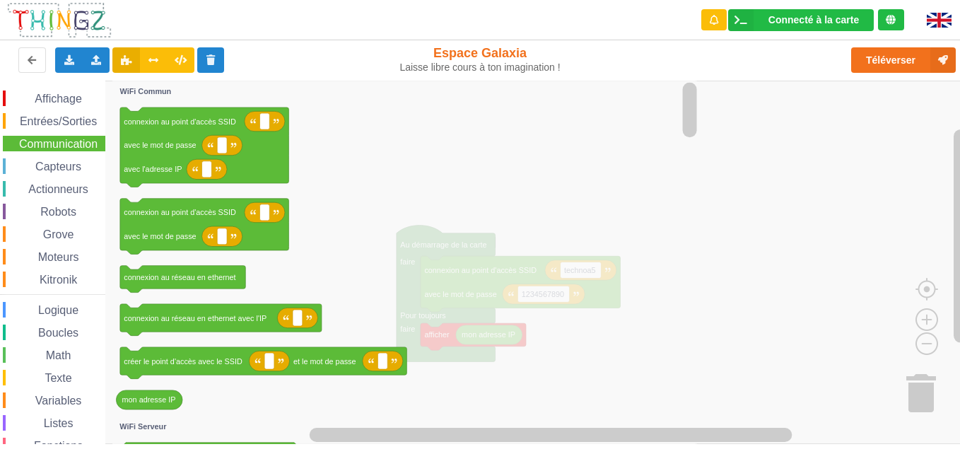
click at [36, 96] on span "Affichage" at bounding box center [58, 99] width 51 height 12
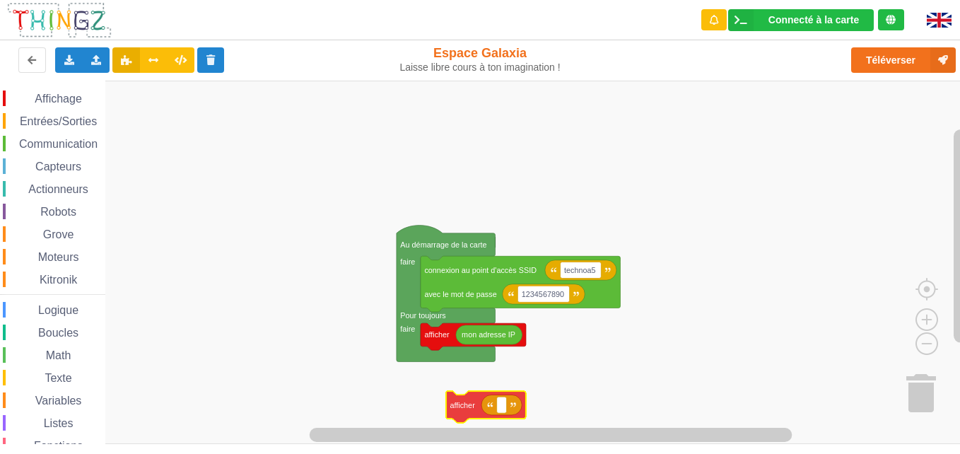
click at [464, 414] on div "Affichage Entrées/Sorties Communication Capteurs Actionneurs Robots Grove Moteu…" at bounding box center [484, 262] width 969 height 363
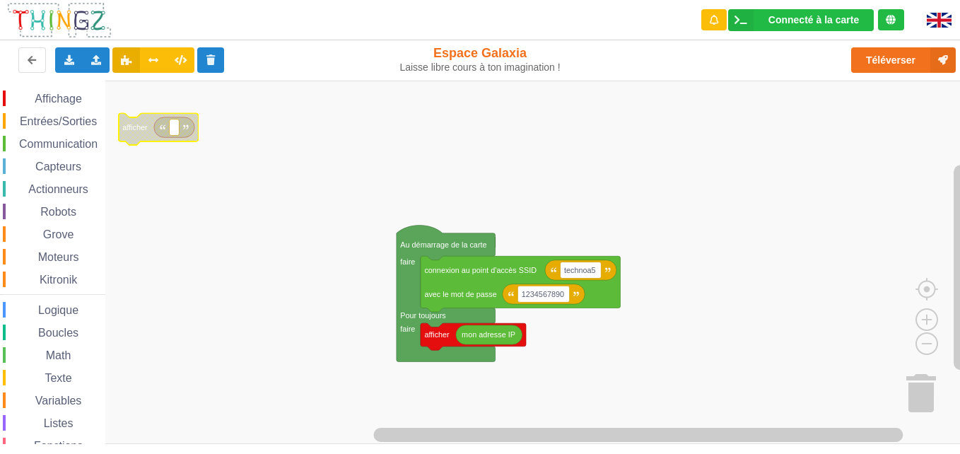
click at [141, 145] on rect "Espace de travail de Blocky" at bounding box center [484, 262] width 969 height 363
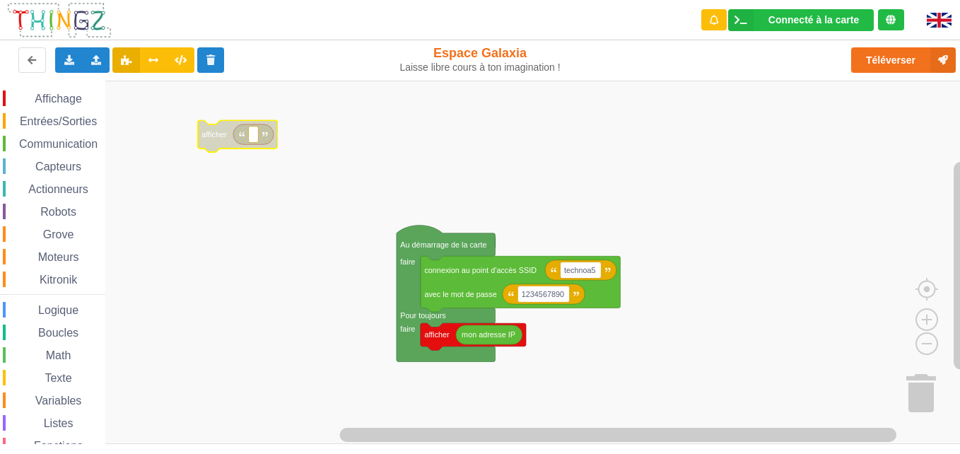
click at [254, 251] on rect "Espace de travail de Blocky" at bounding box center [484, 262] width 969 height 363
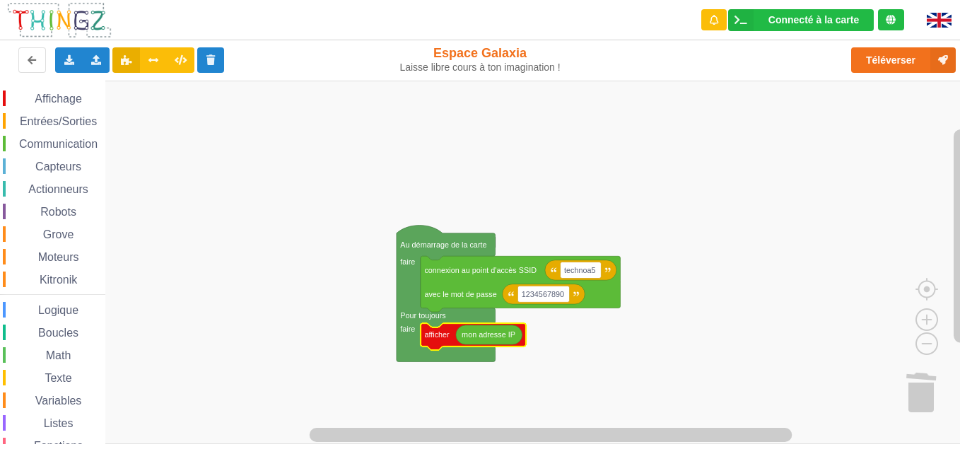
click at [327, 290] on rect "Espace de travail de Blocky" at bounding box center [484, 262] width 969 height 363
click at [469, 336] on text "mon adresse IP" at bounding box center [488, 334] width 54 height 8
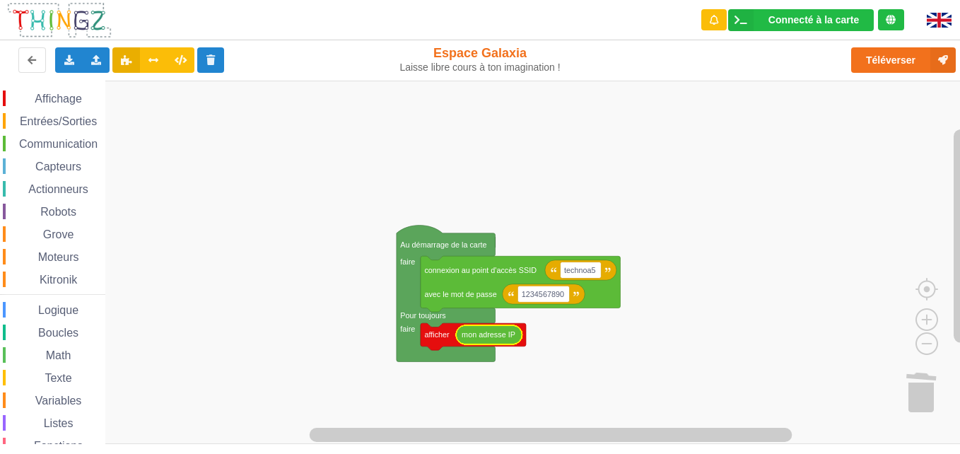
click at [469, 336] on text "mon adresse IP" at bounding box center [488, 334] width 54 height 8
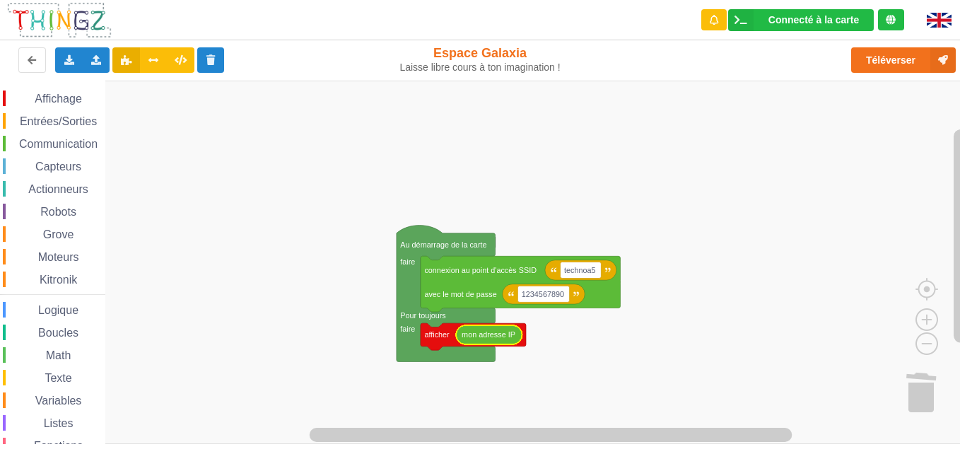
click at [469, 336] on text "mon adresse IP" at bounding box center [488, 334] width 54 height 8
click at [85, 151] on div "Communication" at bounding box center [54, 144] width 102 height 16
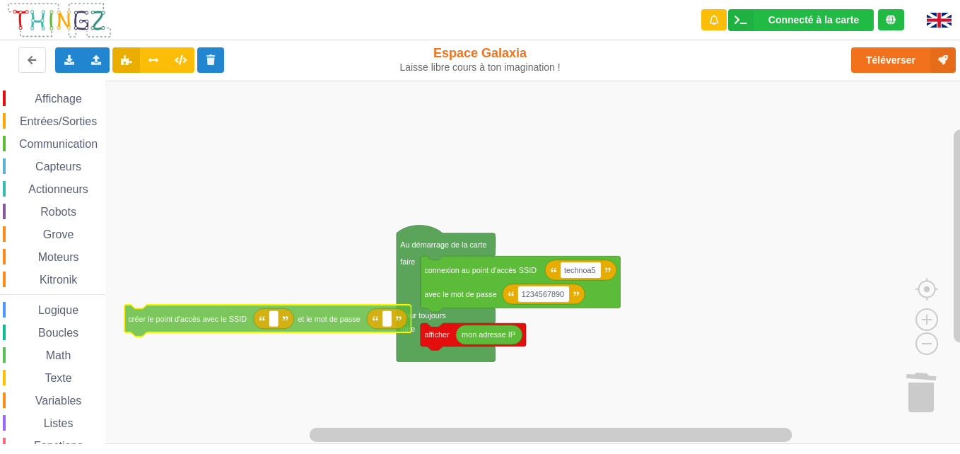
click at [317, 322] on div "Affichage Entrées/Sorties Communication Capteurs Actionneurs Robots Grove Moteu…" at bounding box center [484, 262] width 969 height 363
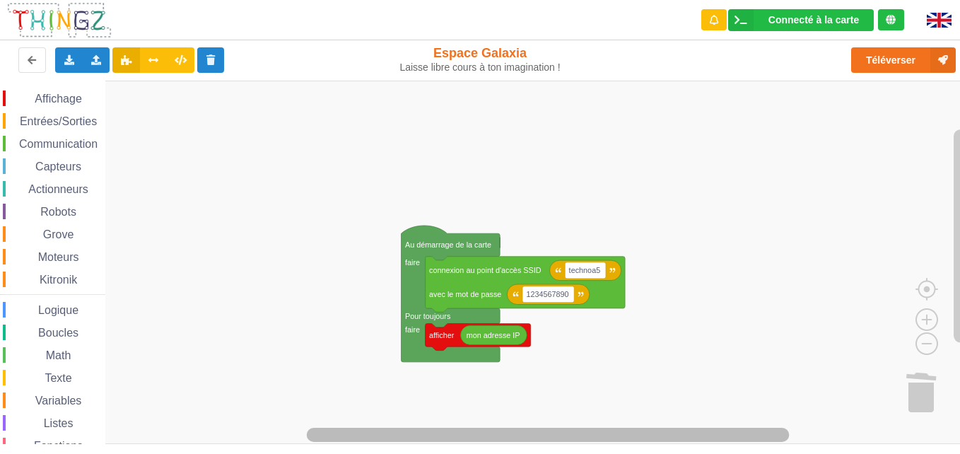
click at [652, 428] on html "Connecté à la carte Réglages Ouvrir le moniteur automatiquement Connexion autom…" at bounding box center [480, 227] width 960 height 454
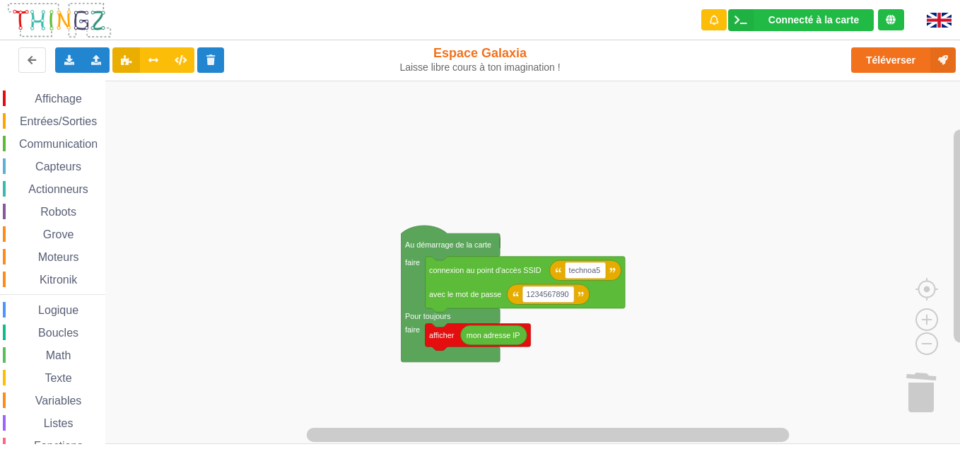
click at [66, 124] on span "Entrées/Sorties" at bounding box center [58, 121] width 81 height 12
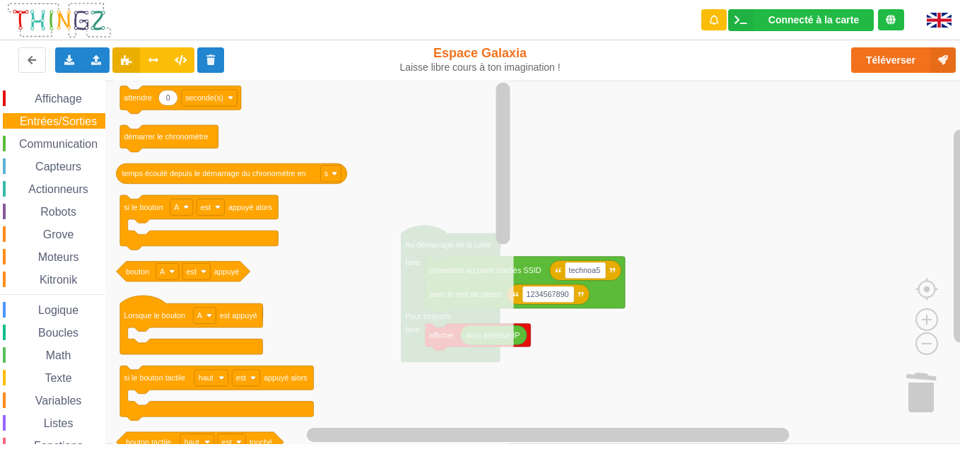
click at [51, 148] on span "Communication" at bounding box center [58, 144] width 83 height 12
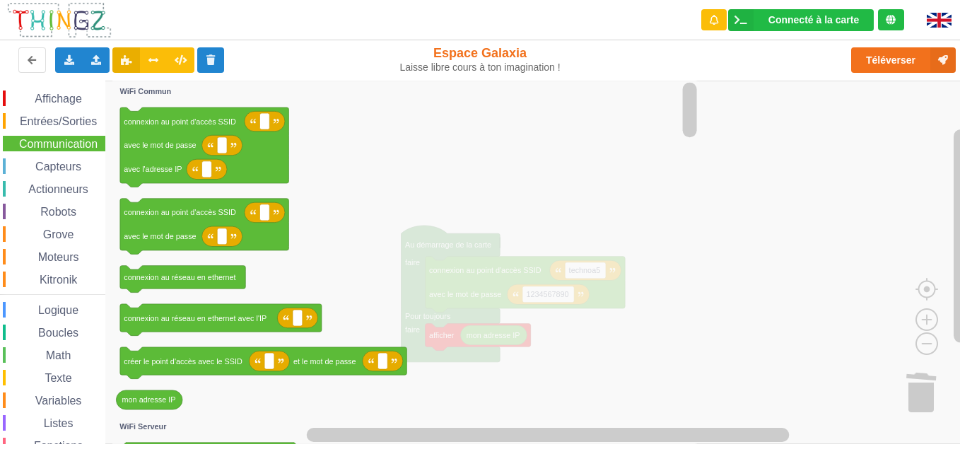
click at [42, 163] on span "Capteurs" at bounding box center [58, 166] width 50 height 12
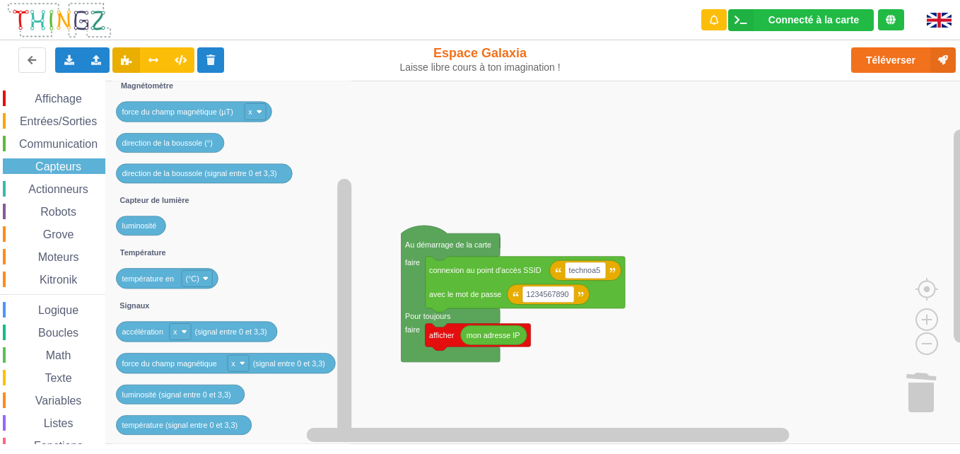
click at [54, 192] on span "Actionneurs" at bounding box center [58, 189] width 64 height 12
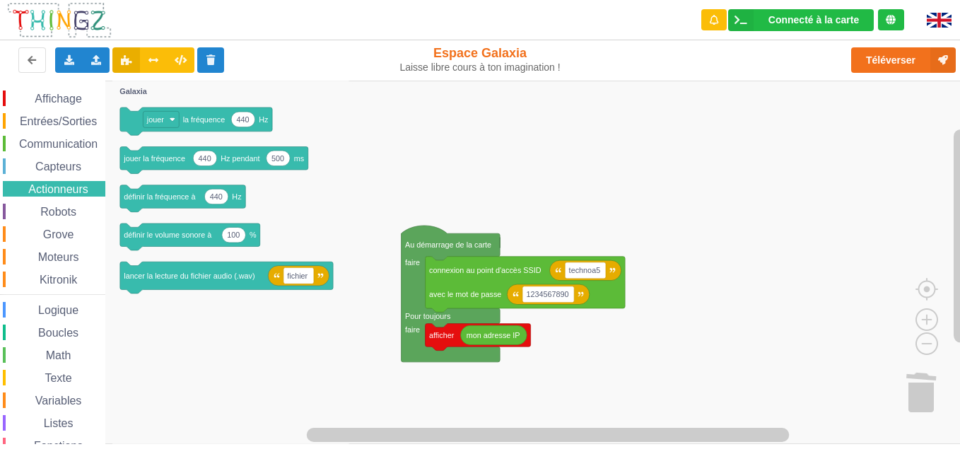
click at [49, 228] on div "Grove" at bounding box center [54, 234] width 102 height 16
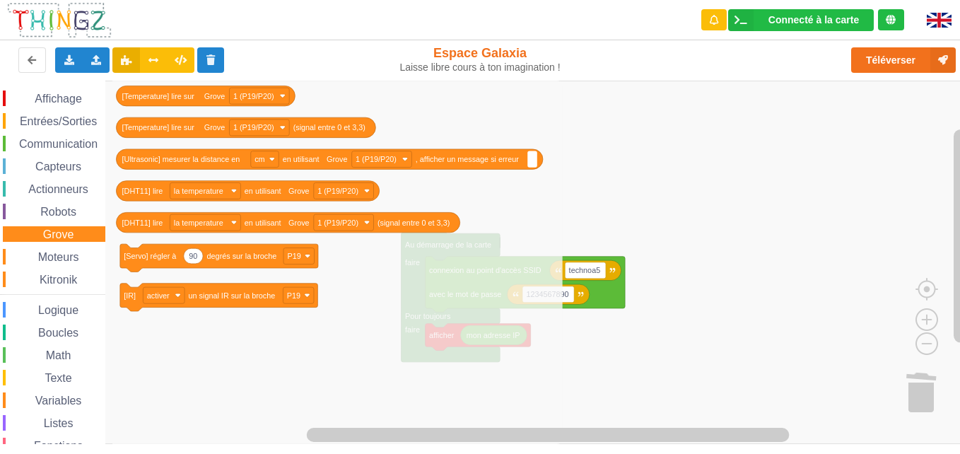
click at [78, 262] on span "Moteurs" at bounding box center [58, 257] width 45 height 12
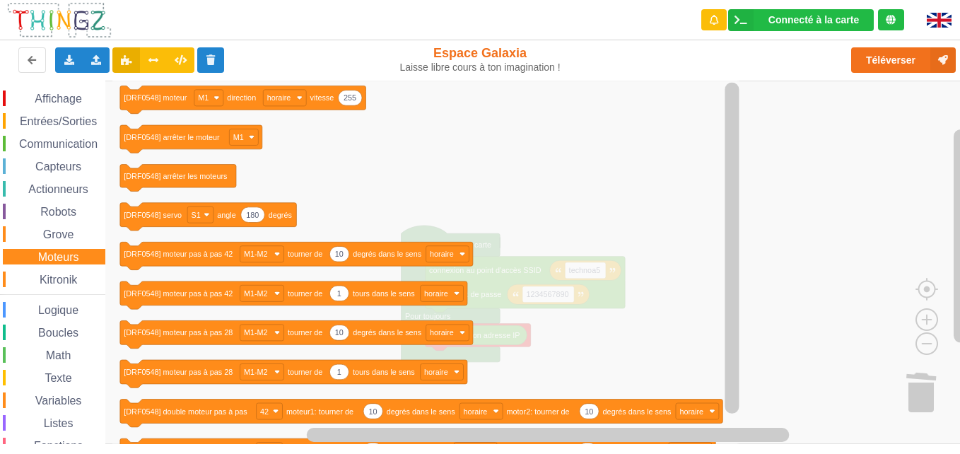
click at [64, 283] on span "Kitronik" at bounding box center [58, 279] width 42 height 12
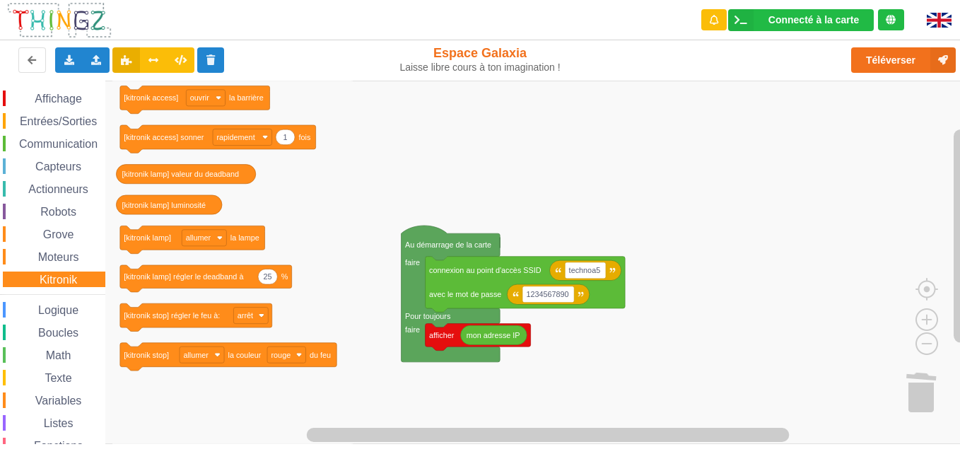
click at [65, 309] on span "Logique" at bounding box center [58, 310] width 45 height 12
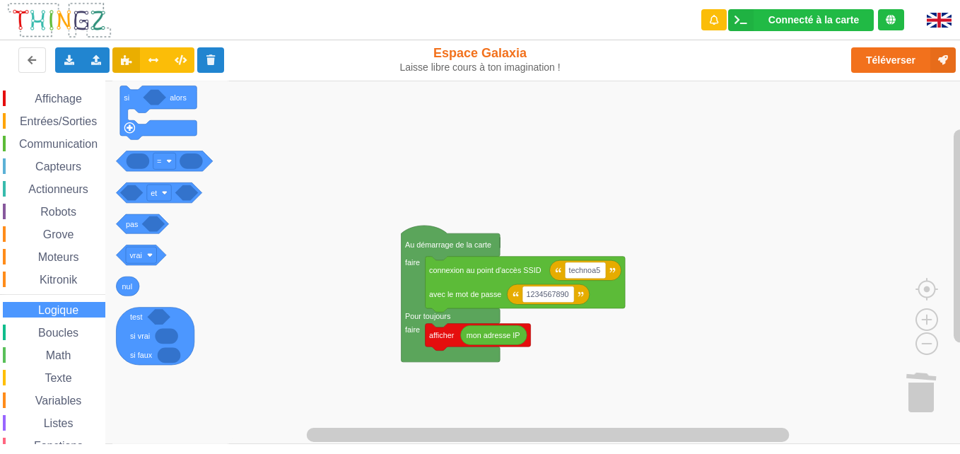
click at [297, 142] on rect "Espace de travail de Blocky" at bounding box center [484, 262] width 969 height 363
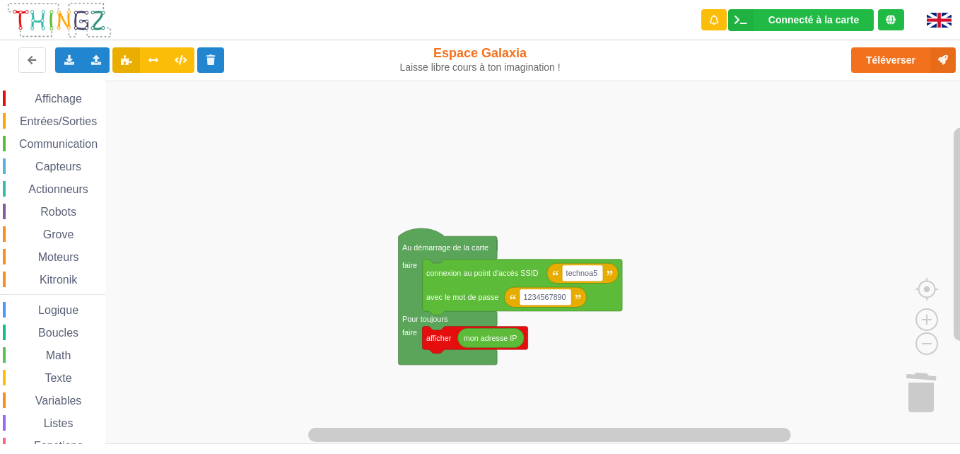
click at [60, 309] on span "Logique" at bounding box center [58, 310] width 45 height 12
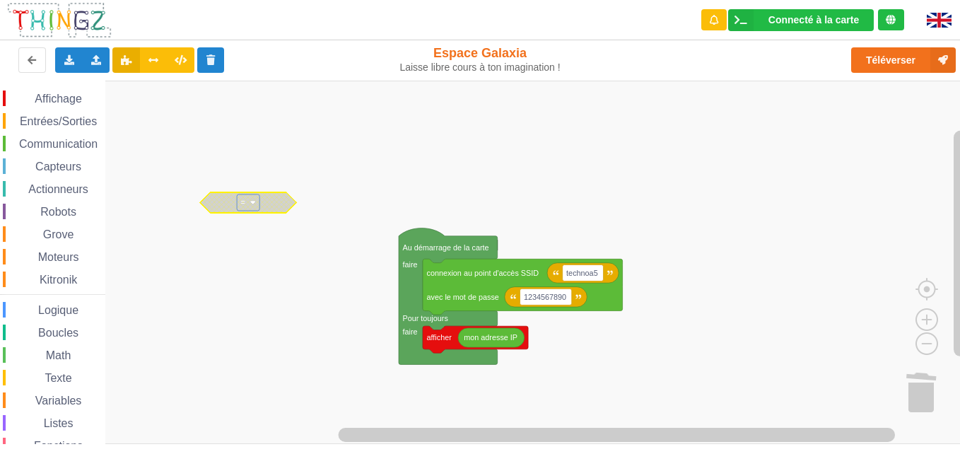
click at [240, 195] on rect "Espace de travail de Blocky" at bounding box center [248, 202] width 23 height 16
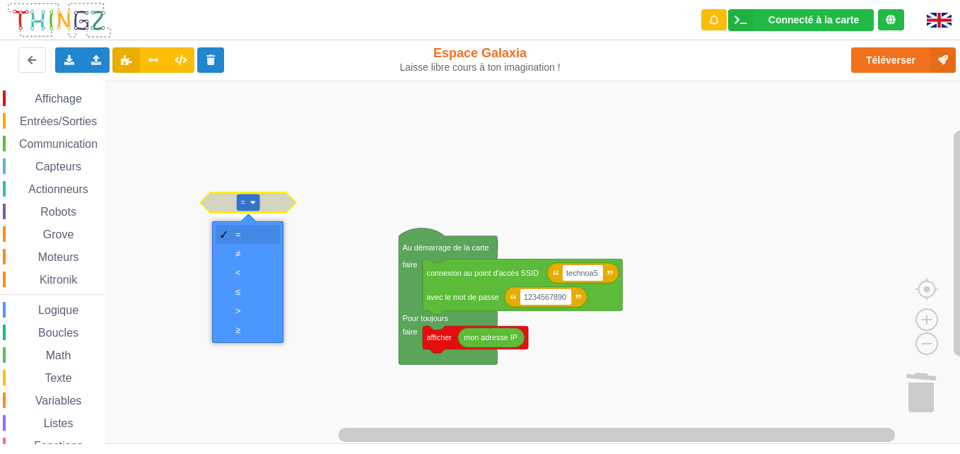
click at [244, 226] on div "=" at bounding box center [248, 234] width 64 height 19
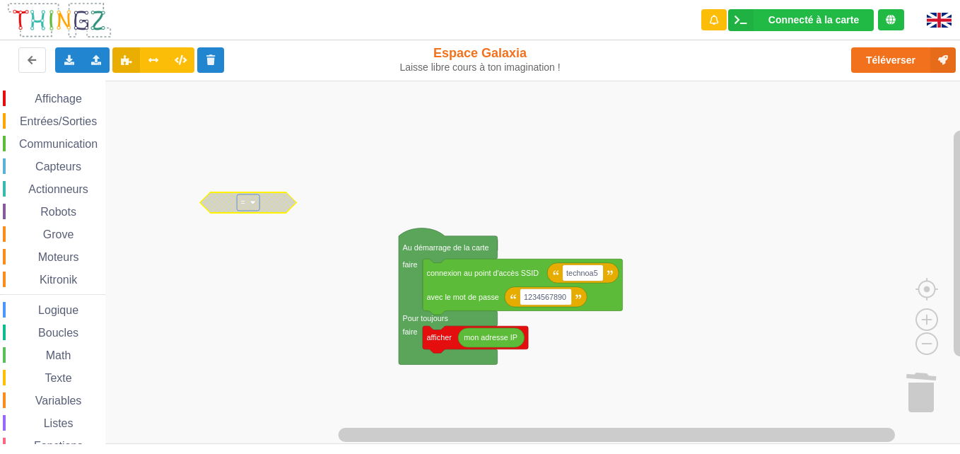
click at [122, 98] on rect "Espace de travail de Blocky" at bounding box center [484, 262] width 969 height 363
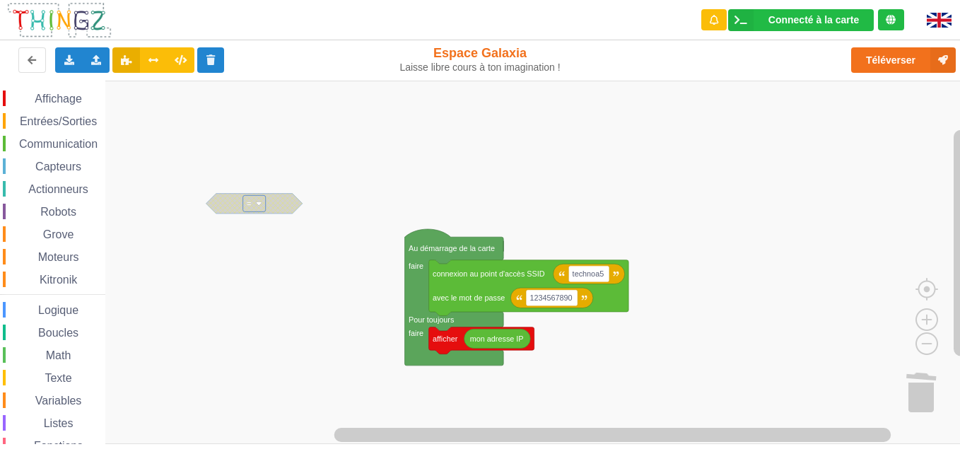
click at [48, 148] on span "Communication" at bounding box center [58, 144] width 83 height 12
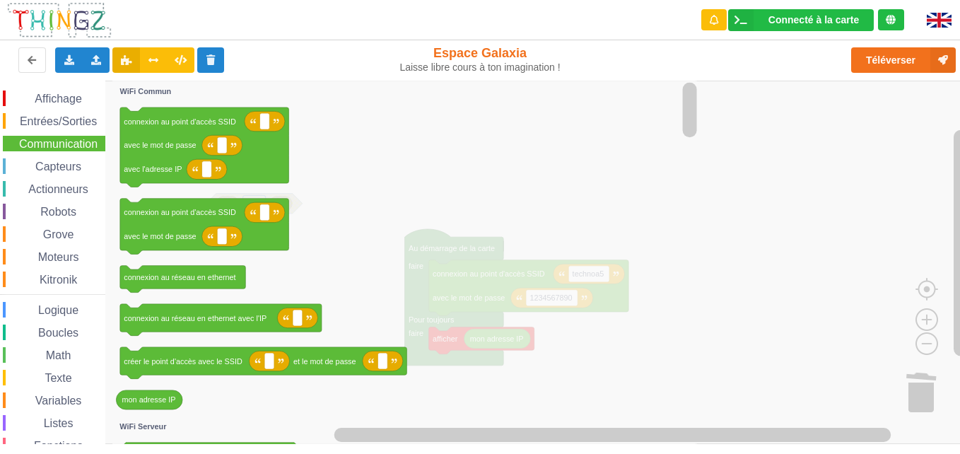
click at [60, 148] on span "Communication" at bounding box center [58, 144] width 83 height 12
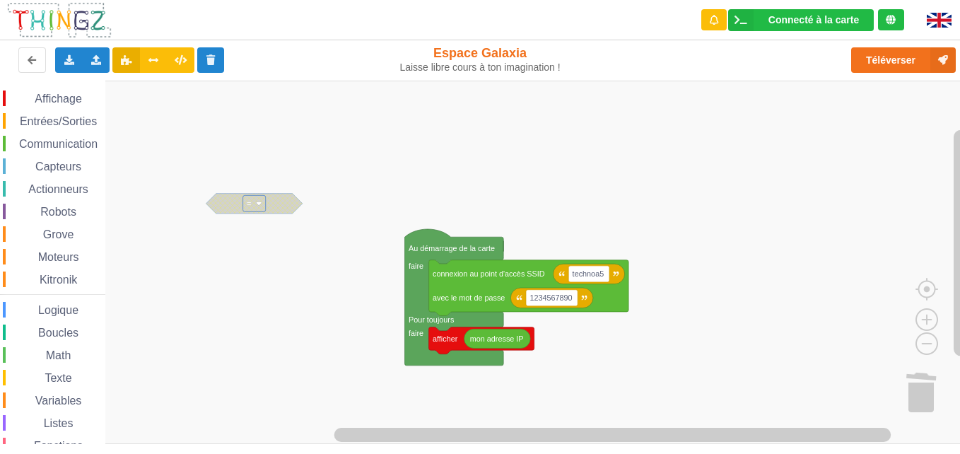
click at [71, 147] on span "Communication" at bounding box center [58, 144] width 83 height 12
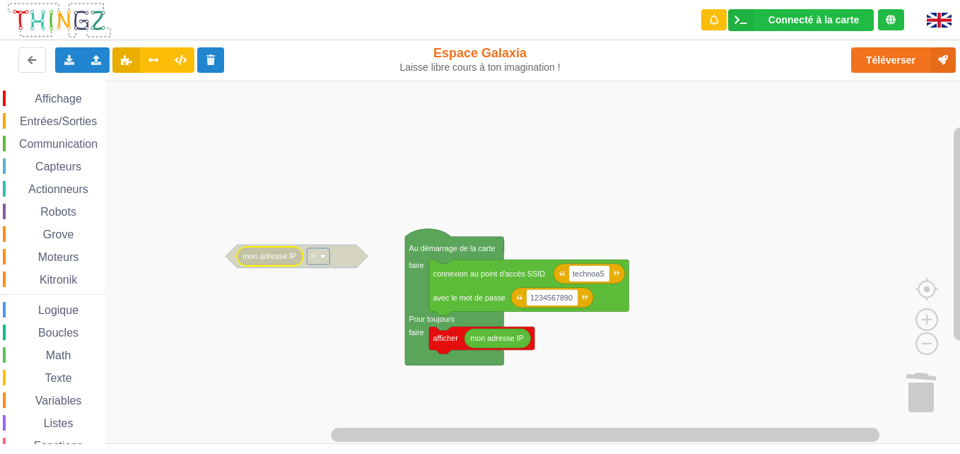
click at [336, 254] on icon "Espace de travail de Blocky" at bounding box center [296, 255] width 143 height 23
click at [339, 253] on icon "Espace de travail de Blocky" at bounding box center [296, 255] width 143 height 23
click at [348, 251] on icon "Espace de travail de Blocky" at bounding box center [296, 255] width 143 height 23
click at [347, 253] on icon "Espace de travail de Blocky" at bounding box center [296, 255] width 143 height 23
click at [347, 251] on icon "Espace de travail de Blocky" at bounding box center [293, 258] width 143 height 23
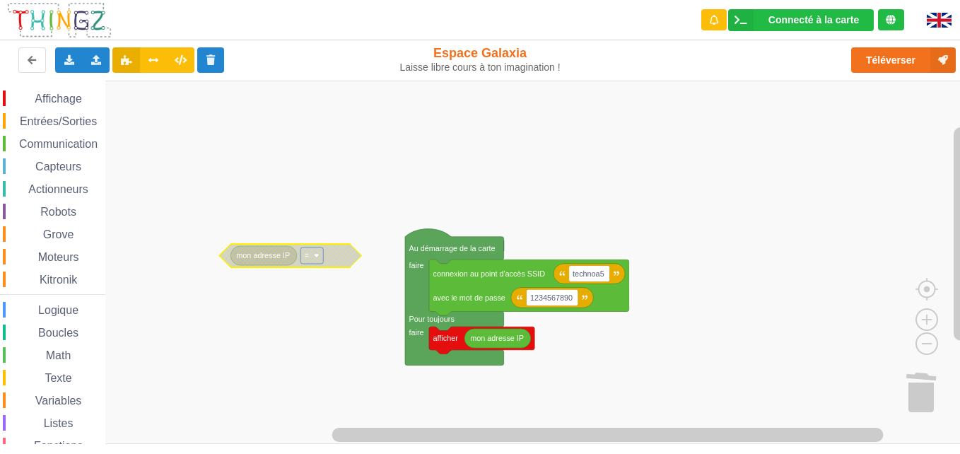
scroll to position [54, 0]
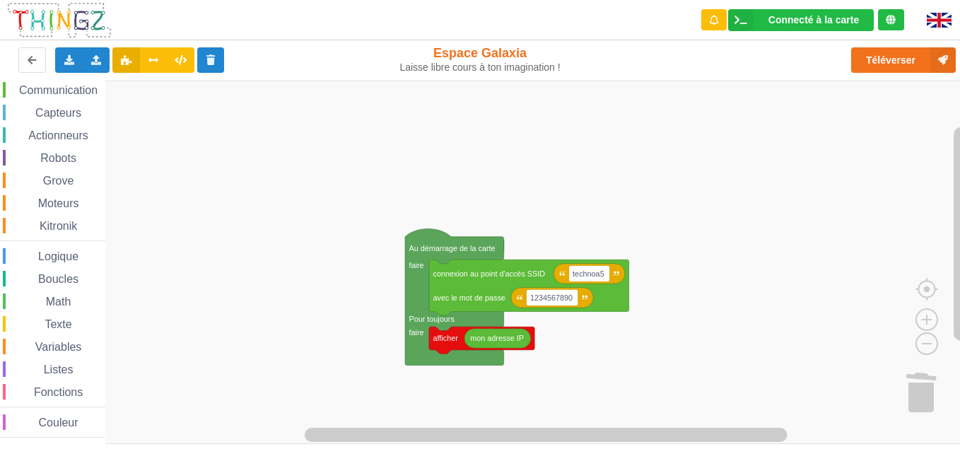
drag, startPoint x: 45, startPoint y: 95, endPoint x: 39, endPoint y: 85, distance: 11.8
click at [39, 85] on span "Communication" at bounding box center [58, 90] width 83 height 12
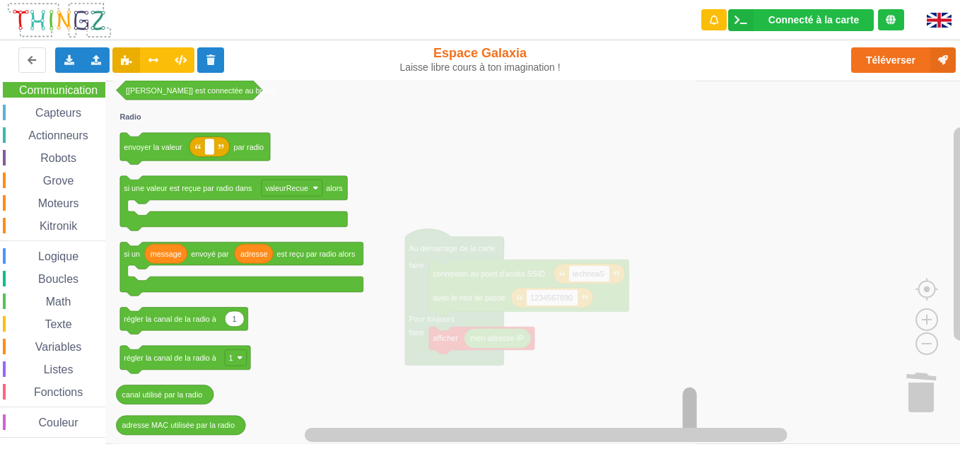
click at [724, 428] on div "Affichage Entrées/Sorties Communication Capteurs Actionneurs Robots Grove Moteu…" at bounding box center [484, 262] width 969 height 363
click at [724, 309] on rect "Espace de travail de Blocky" at bounding box center [484, 262] width 969 height 363
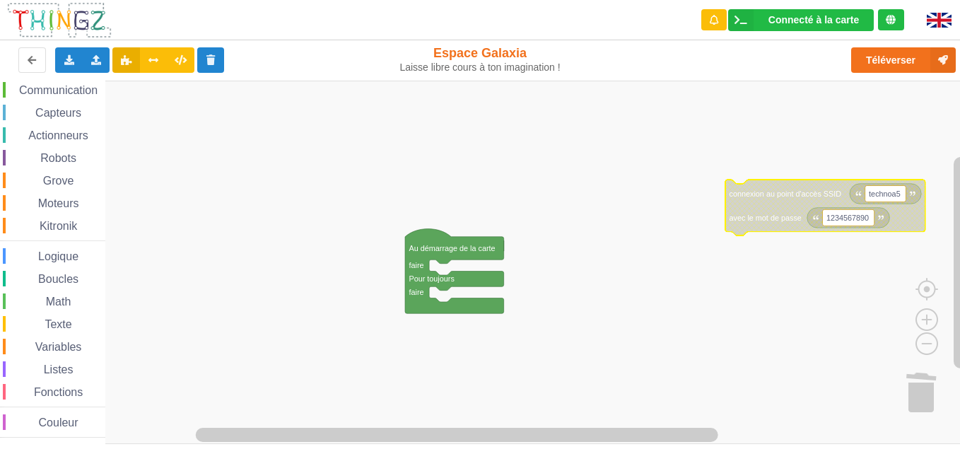
click at [42, 90] on span "Communication" at bounding box center [58, 90] width 83 height 12
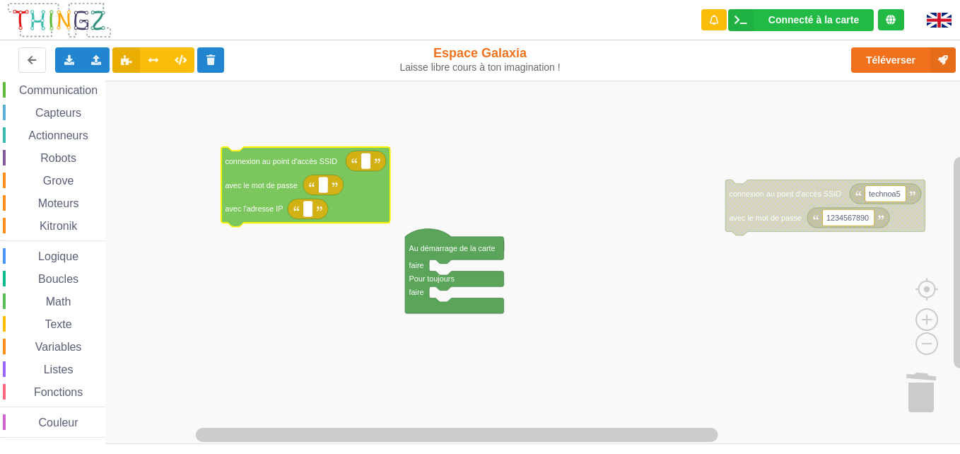
click at [255, 189] on div "Affichage Entrées/Sorties Communication Capteurs Actionneurs Robots Grove Moteu…" at bounding box center [484, 262] width 969 height 363
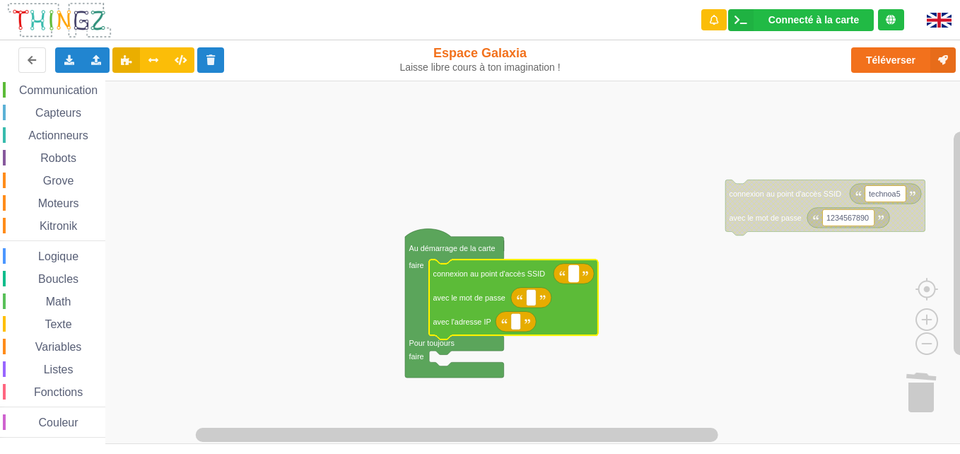
click at [572, 276] on rect "Espace de travail de Blocky" at bounding box center [574, 273] width 10 height 16
type input "technoa5"
click at [533, 295] on rect "Espace de travail de Blocky" at bounding box center [531, 297] width 10 height 16
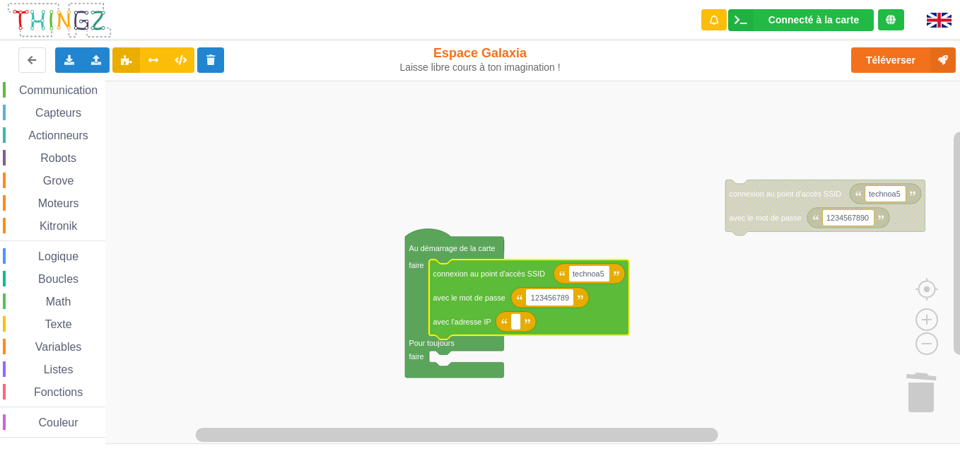
type input "1234567890"
click at [517, 322] on rect "Espace de travail de Blocky" at bounding box center [516, 321] width 10 height 16
type input "192"
click at [724, 326] on rect "Espace de travail de Blocky" at bounding box center [484, 262] width 969 height 363
click at [724, 330] on rect "Espace de travail de Blocky" at bounding box center [484, 262] width 969 height 363
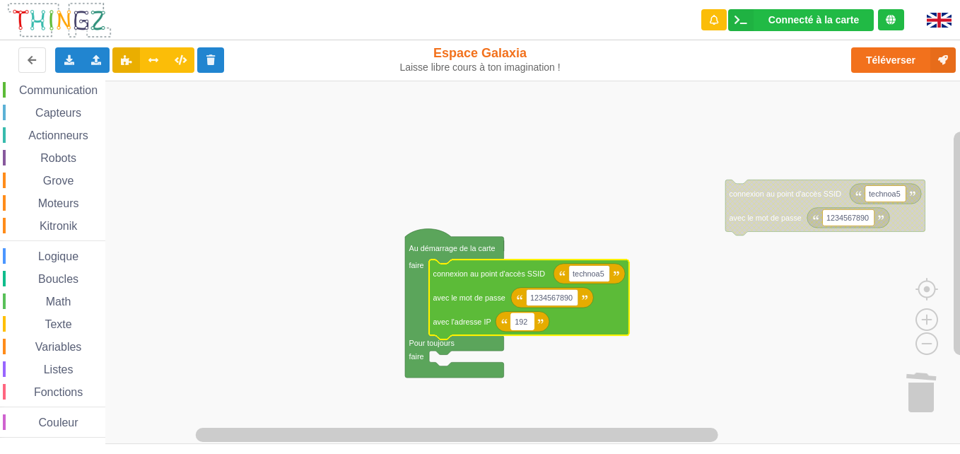
click at [529, 325] on rect "Espace de travail de Blocky" at bounding box center [522, 321] width 23 height 16
click at [526, 321] on text "192" at bounding box center [520, 321] width 13 height 8
click at [529, 319] on rect "Espace de travail de Blocky" at bounding box center [522, 321] width 23 height 16
type input "."
type input "[TECHNICAL_ID]"
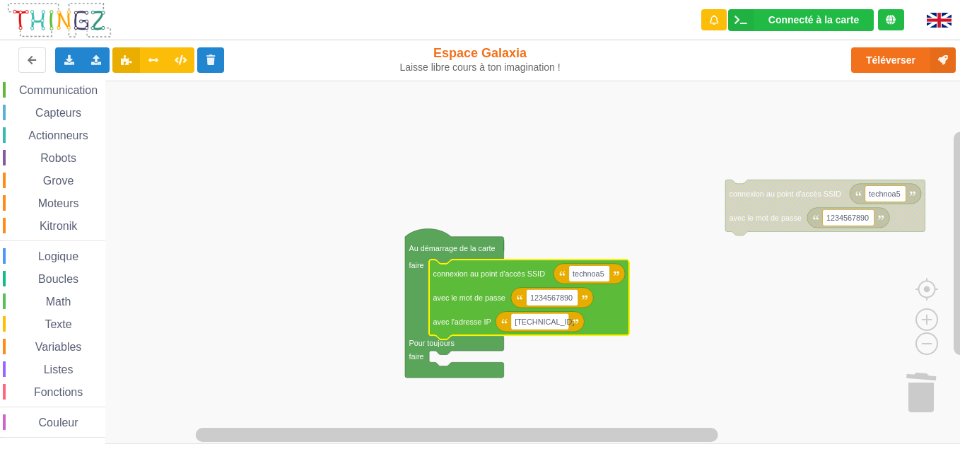
click at [611, 377] on rect "Espace de travail de Blocky" at bounding box center [484, 262] width 969 height 363
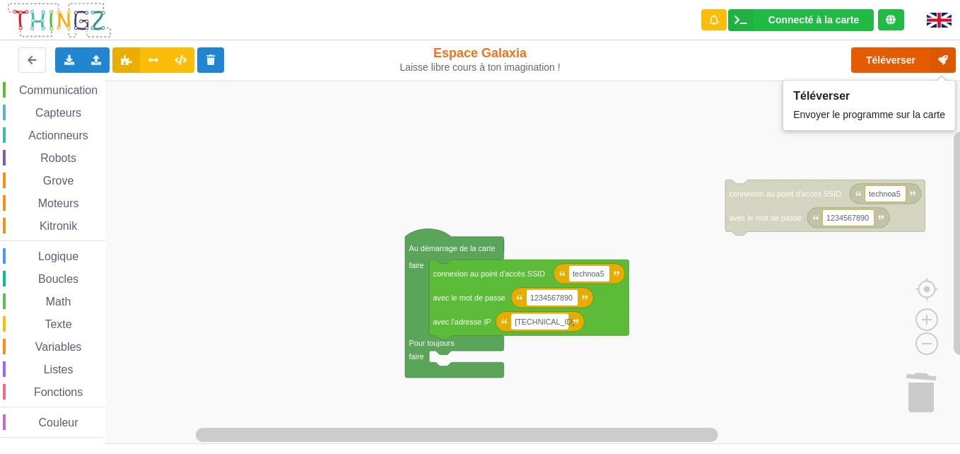
click at [724, 61] on button "Téléverser" at bounding box center [903, 59] width 105 height 25
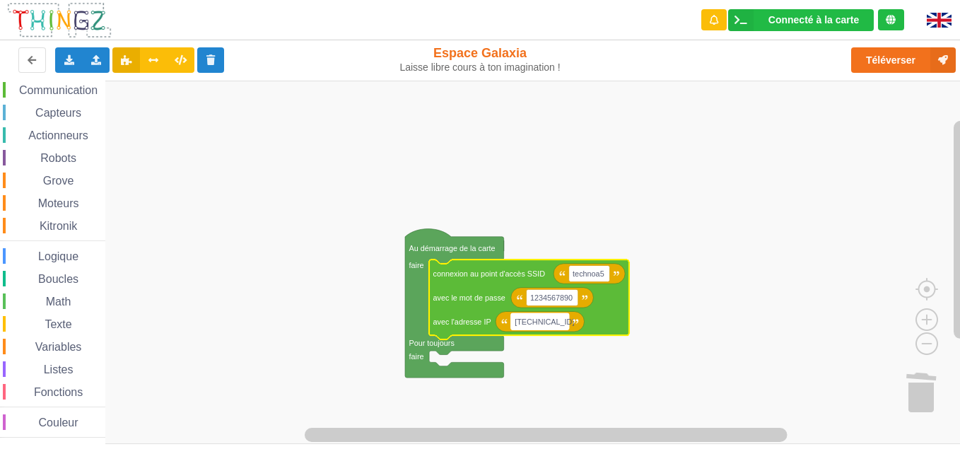
click at [556, 325] on text "[TECHNICAL_ID]" at bounding box center [543, 321] width 59 height 8
click at [563, 319] on rect "Espace de travail de Blocky" at bounding box center [540, 321] width 58 height 16
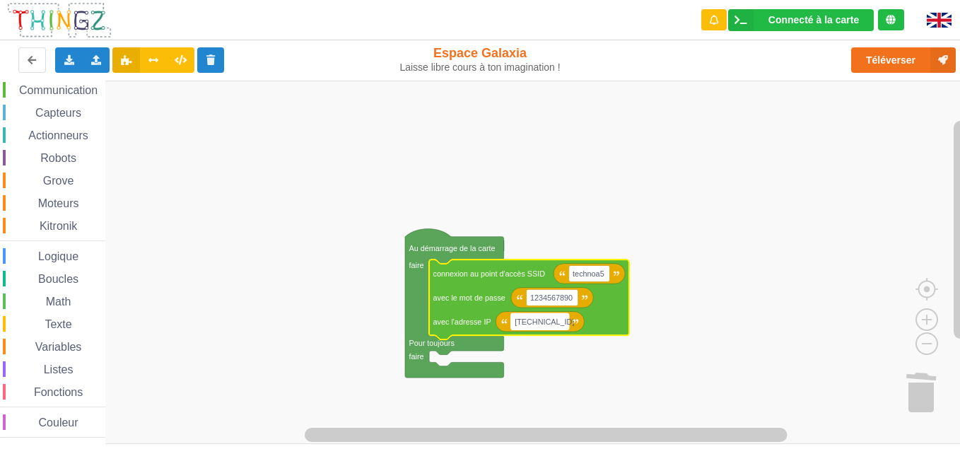
click at [563, 319] on rect "Espace de travail de Blocky" at bounding box center [540, 321] width 58 height 16
click at [697, 334] on rect "Espace de travail de Blocky" at bounding box center [484, 262] width 969 height 363
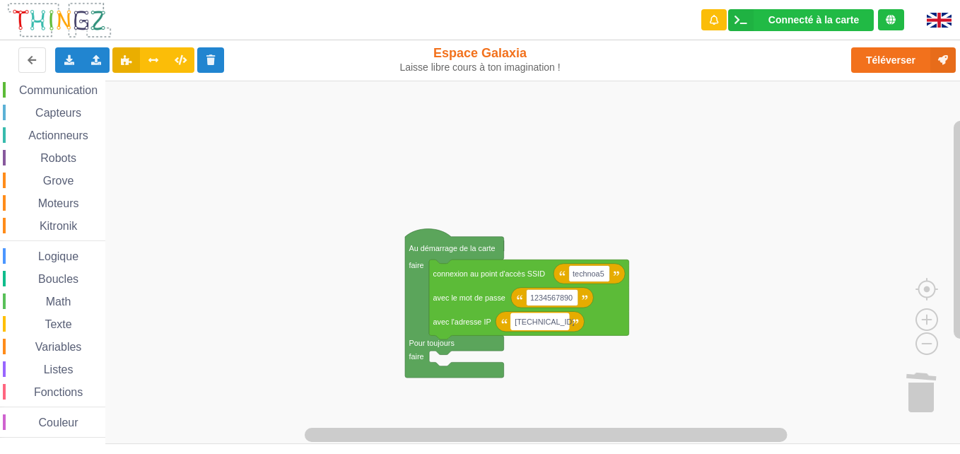
click at [557, 323] on text "[TECHNICAL_ID]" at bounding box center [543, 321] width 59 height 8
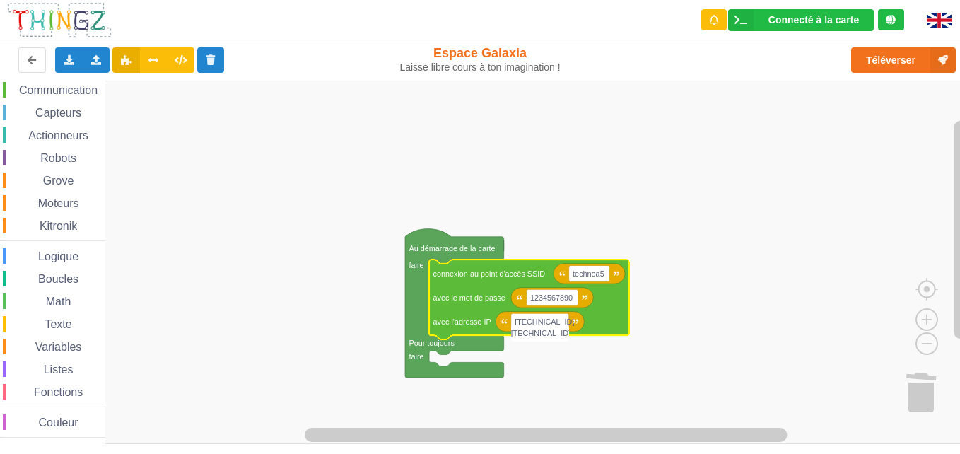
type input "[TECHNICAL_ID]"
click at [724, 237] on rect "Espace de travail de Blocky" at bounding box center [484, 262] width 969 height 363
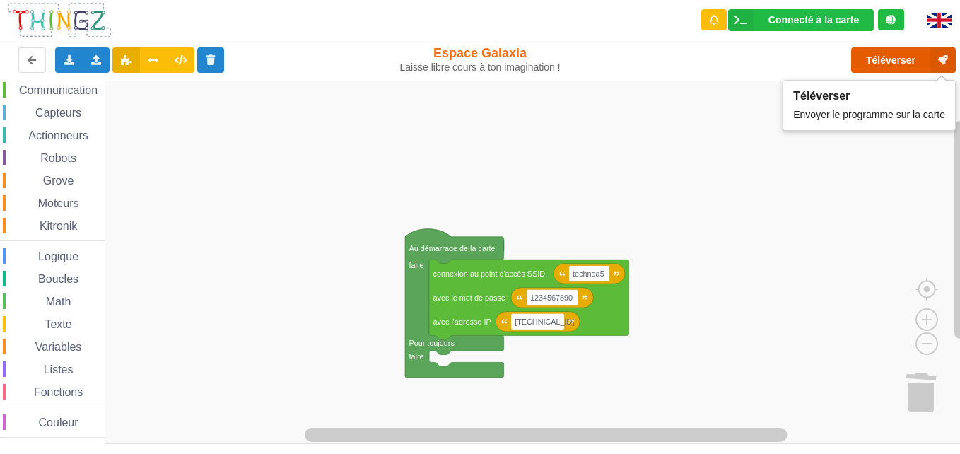
click at [724, 66] on button "Téléverser" at bounding box center [903, 59] width 105 height 25
